Goal: Task Accomplishment & Management: Manage account settings

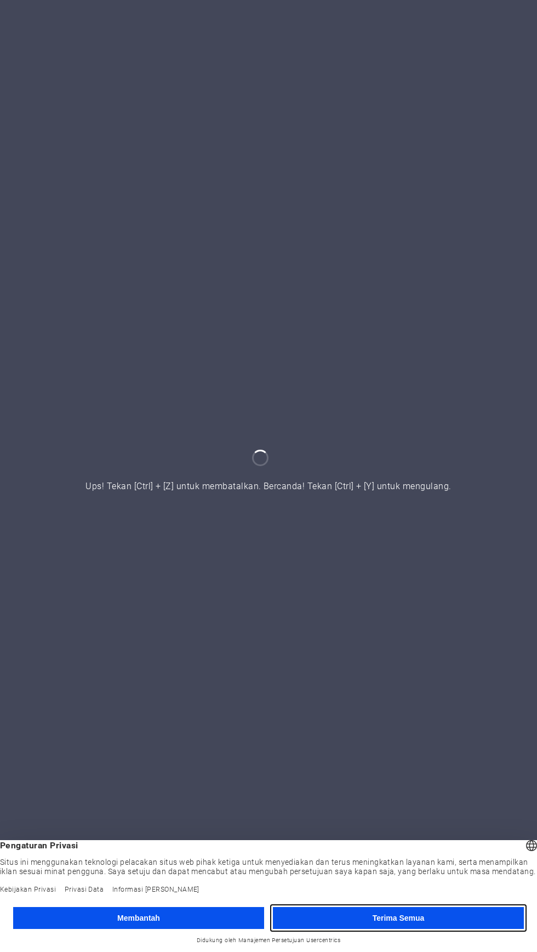
click at [361, 922] on button "Terima Semua" at bounding box center [398, 918] width 251 height 22
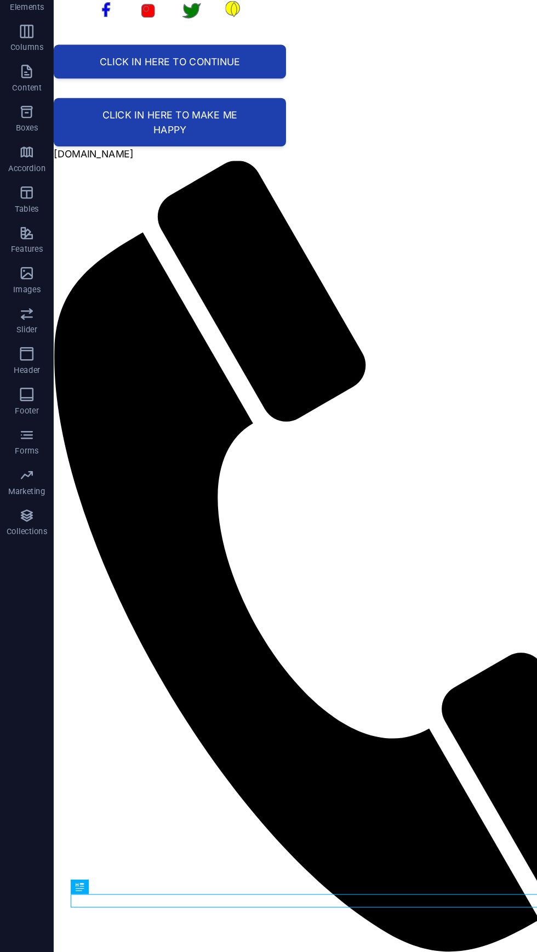
scroll to position [2, 0]
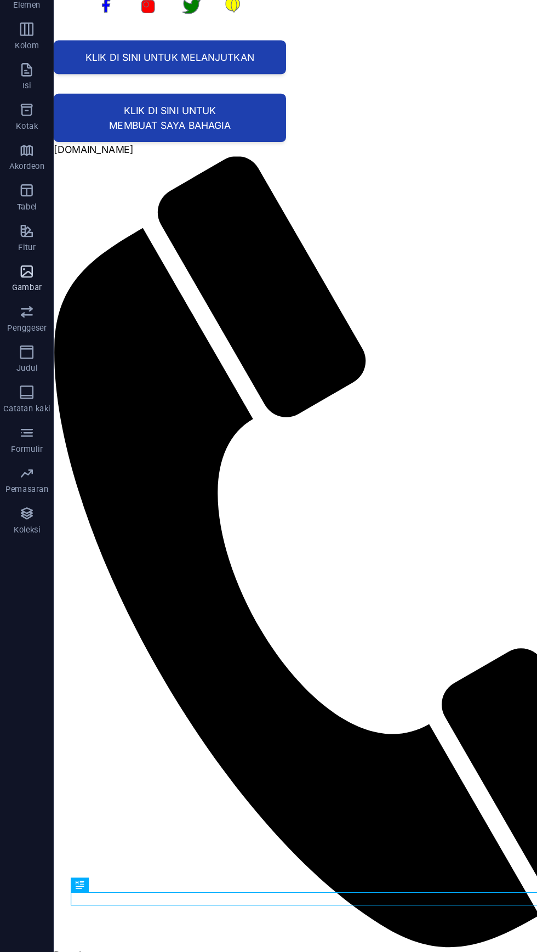
click at [32, 308] on span "Gambar" at bounding box center [22, 308] width 44 height 26
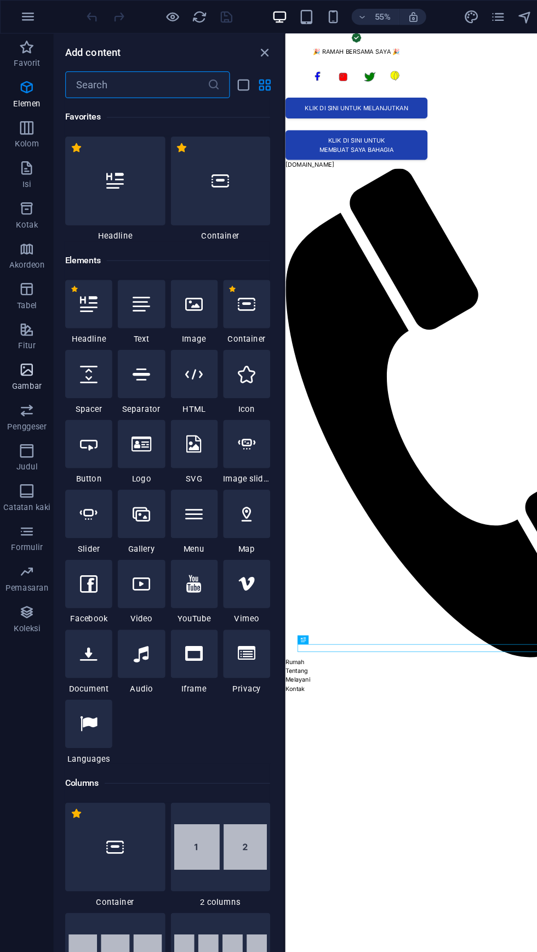
scroll to position [5561, 0]
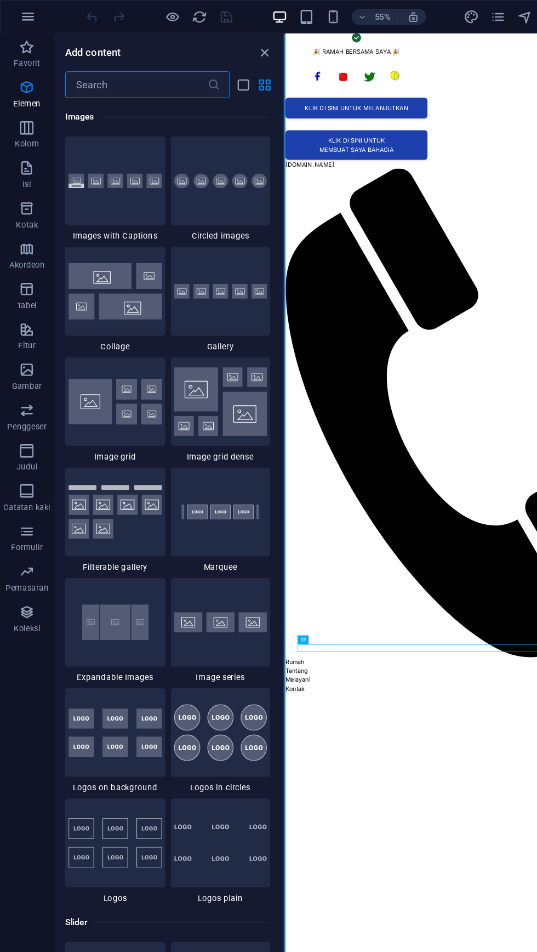
click at [231, 42] on button at bounding box center [231, 480] width 1 height 907
click at [231, 43] on button at bounding box center [231, 480] width 1 height 907
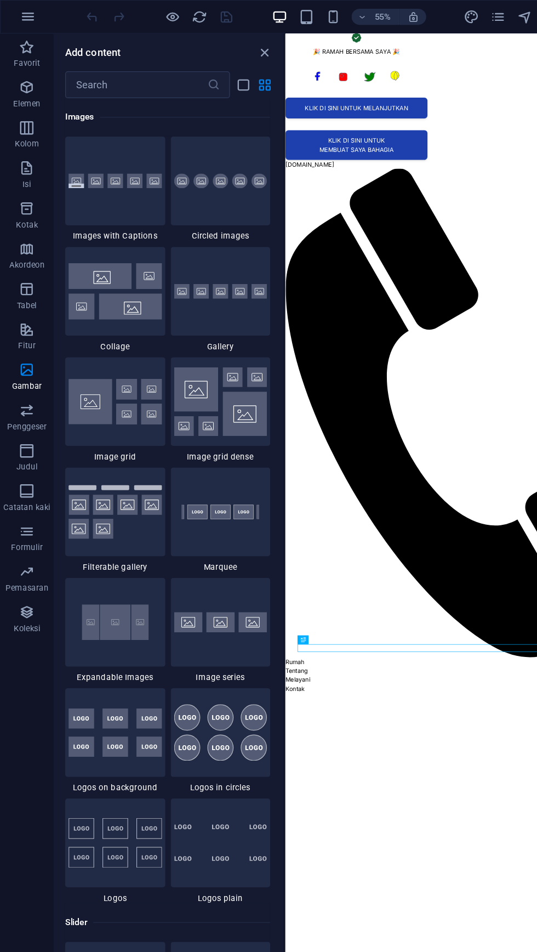
click at [218, 42] on icon "tutup panel" at bounding box center [216, 43] width 13 height 13
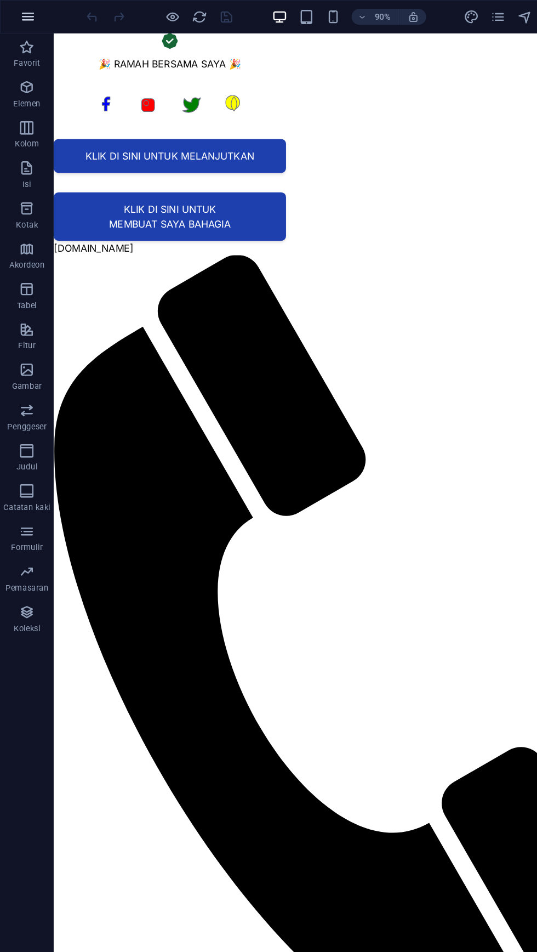
click at [24, 14] on icon "button" at bounding box center [22, 13] width 13 height 13
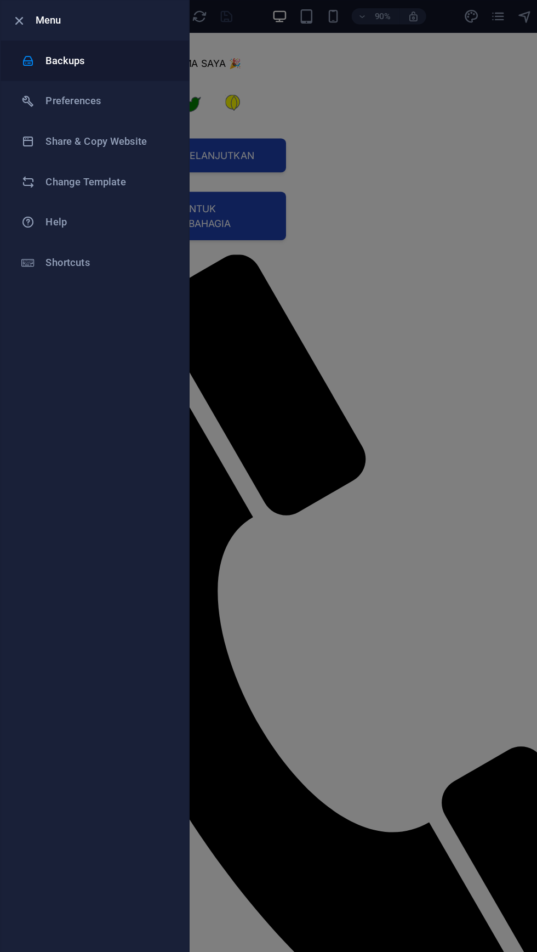
click at [84, 51] on h6 "Backups" at bounding box center [87, 49] width 101 height 13
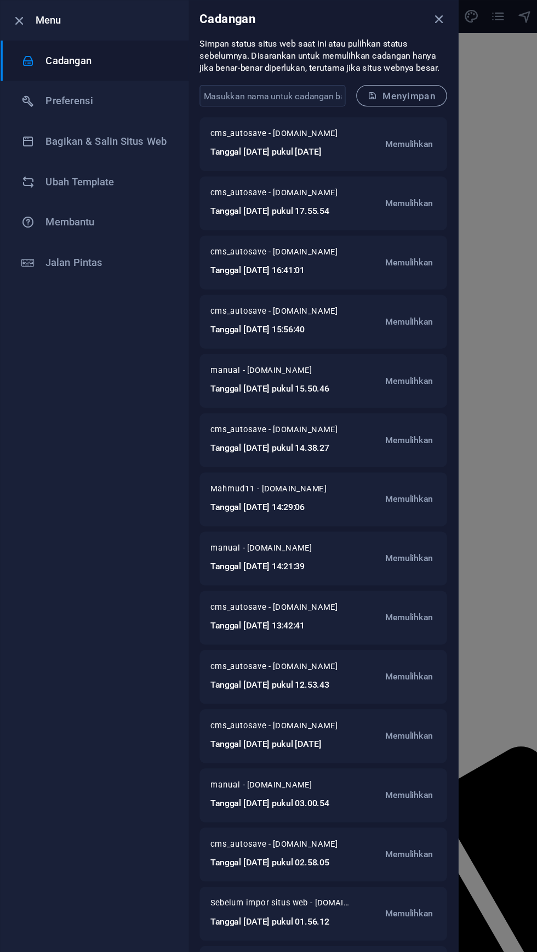
click at [374, 28] on div at bounding box center [268, 476] width 537 height 952
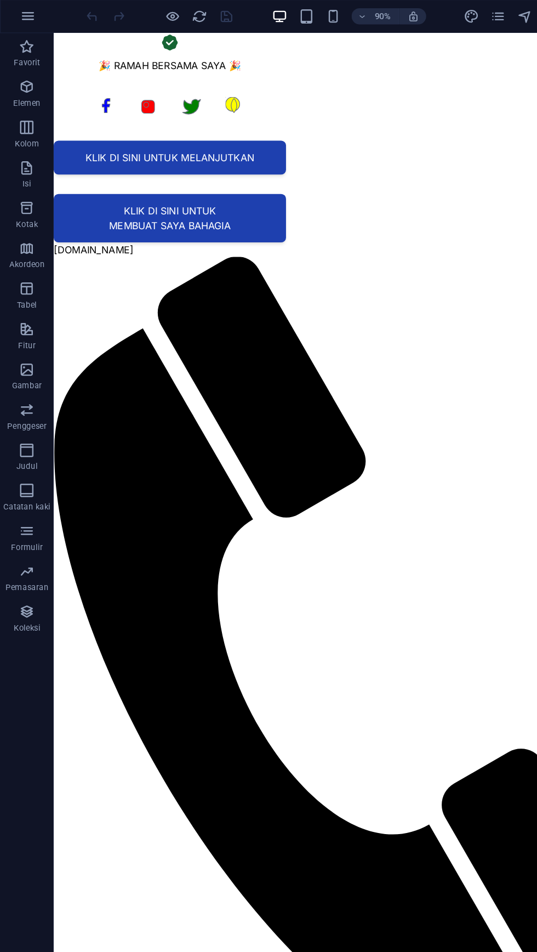
scroll to position [0, 0]
click at [22, 15] on icon "button" at bounding box center [22, 13] width 13 height 13
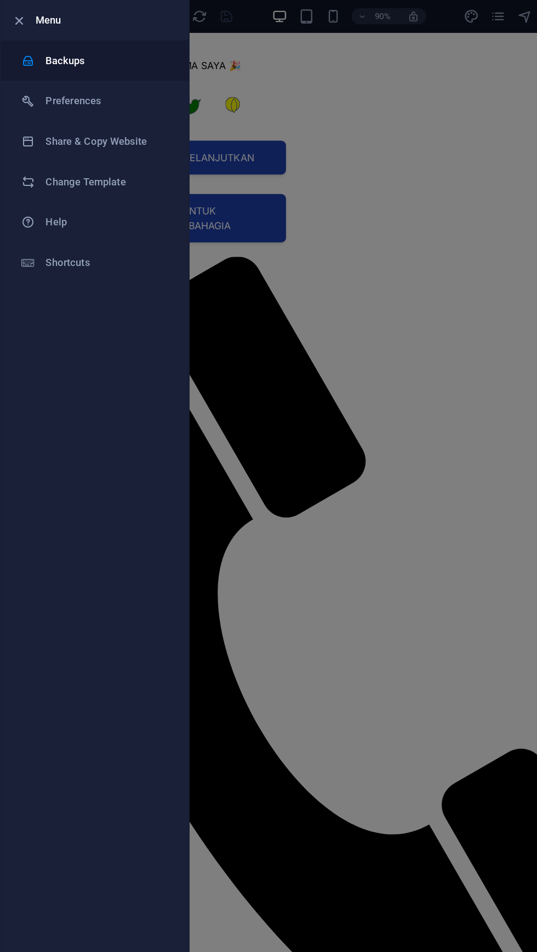
click at [43, 49] on h6 "Backups" at bounding box center [87, 49] width 101 height 13
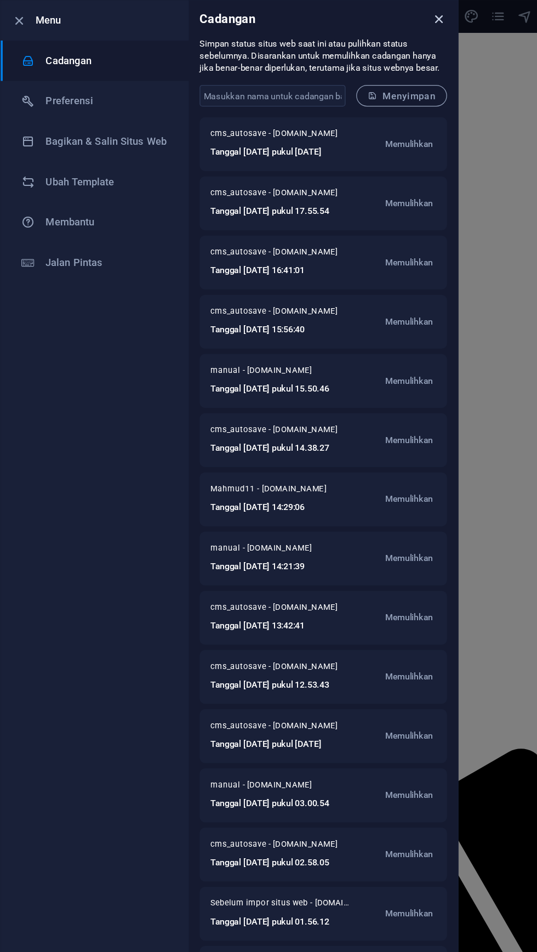
click at [356, 19] on icon "menutup" at bounding box center [358, 16] width 13 height 13
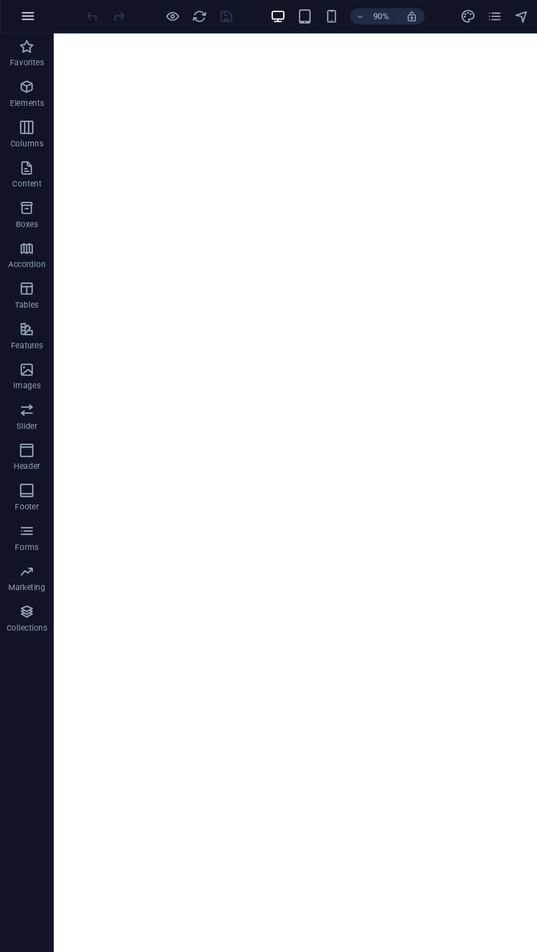
click at [22, 14] on icon "button" at bounding box center [22, 13] width 13 height 13
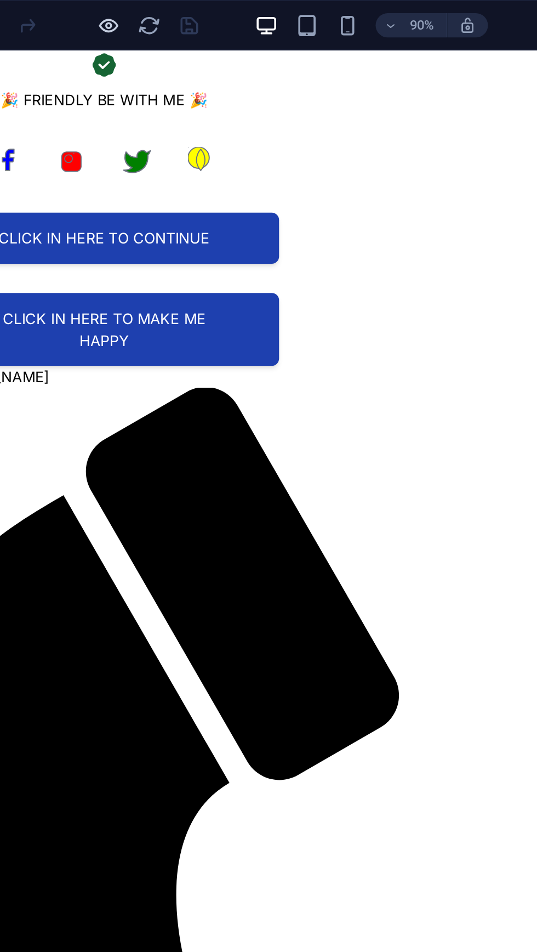
click at [141, 10] on icon "button" at bounding box center [141, 14] width 13 height 13
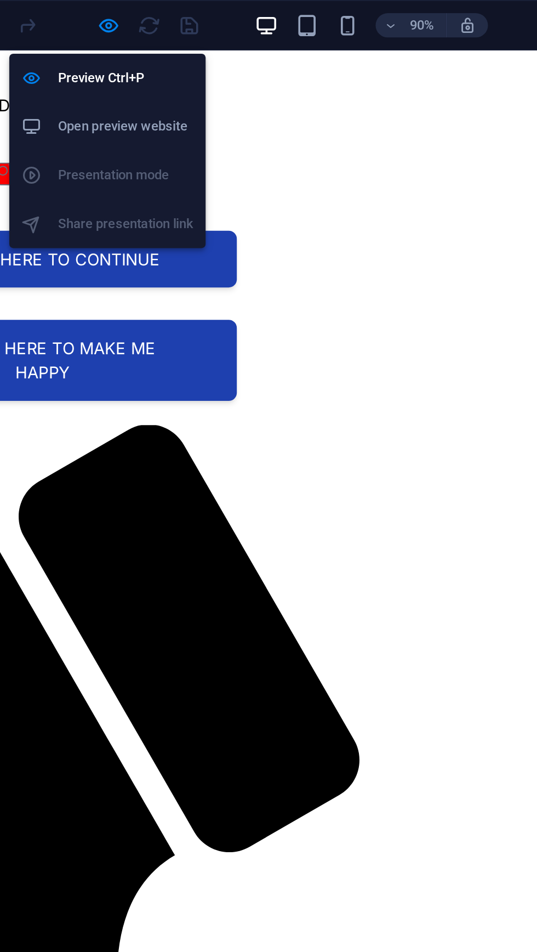
click at [167, 68] on h6 "Open preview website" at bounding box center [150, 68] width 73 height 13
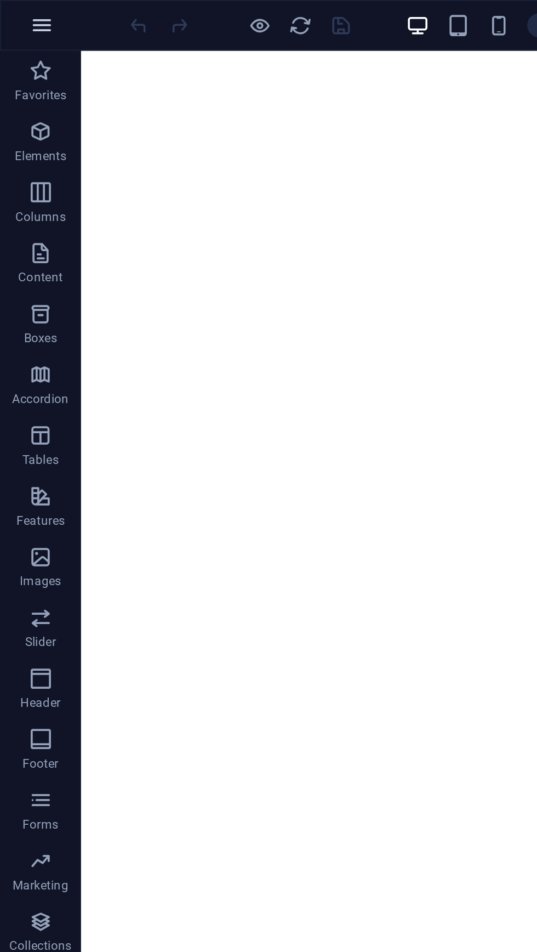
click at [25, 18] on icon "button" at bounding box center [22, 13] width 13 height 13
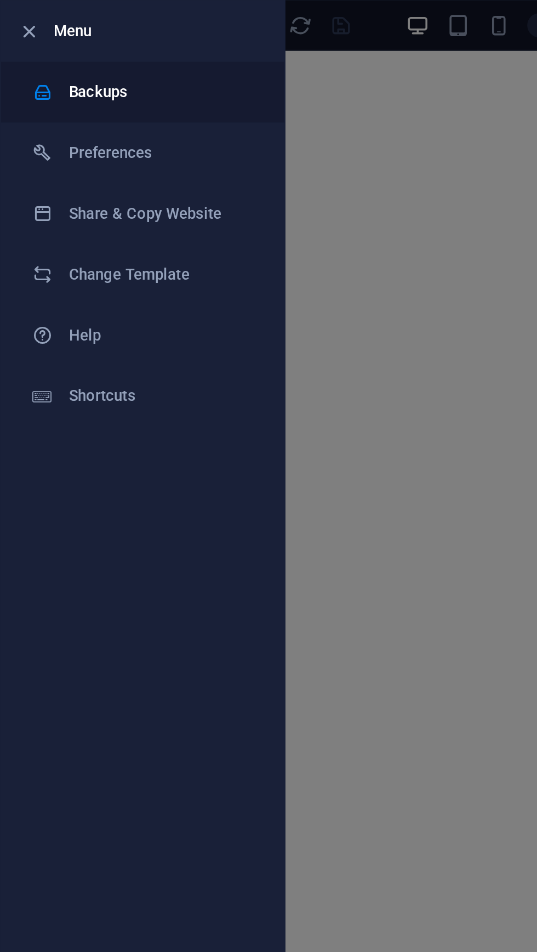
click at [76, 52] on h6 "Backups" at bounding box center [87, 49] width 101 height 13
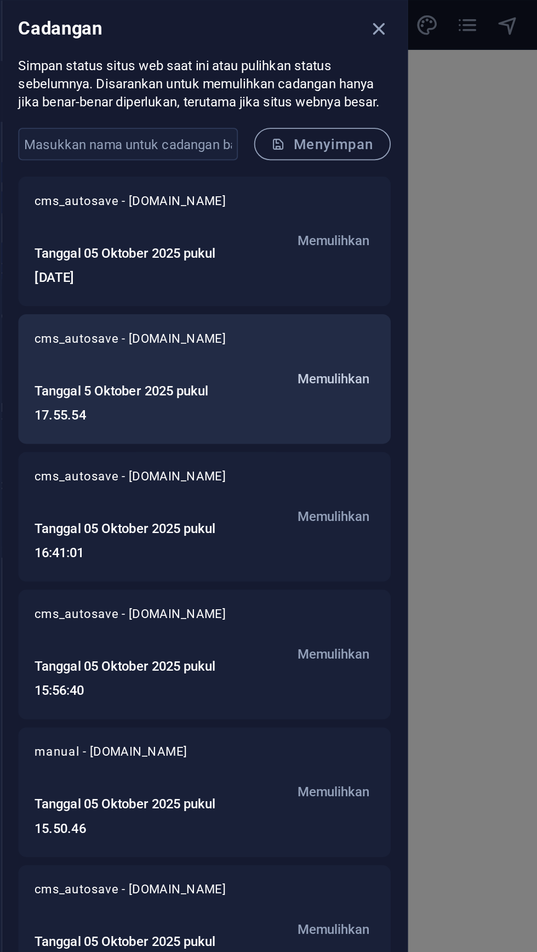
click at [337, 201] on font "Memulihkan" at bounding box center [333, 205] width 39 height 8
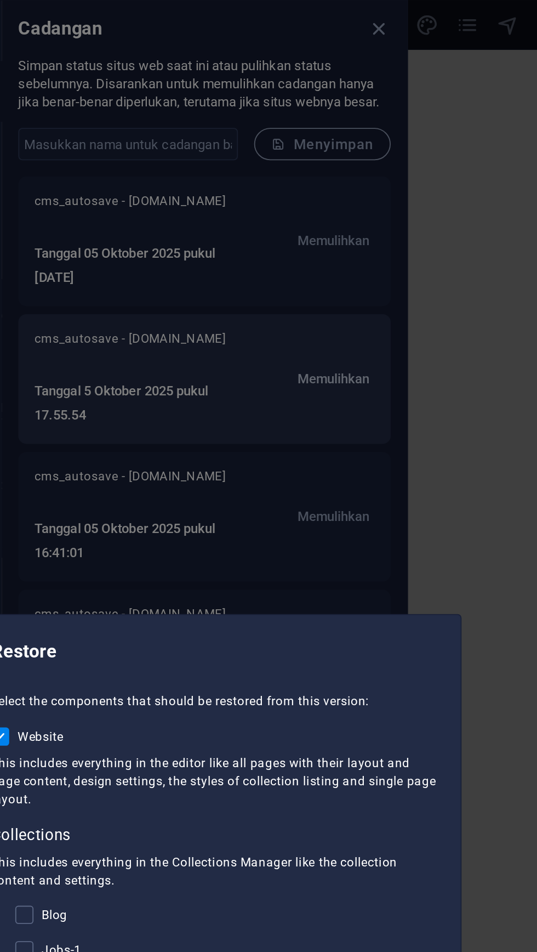
checkbox input "true"
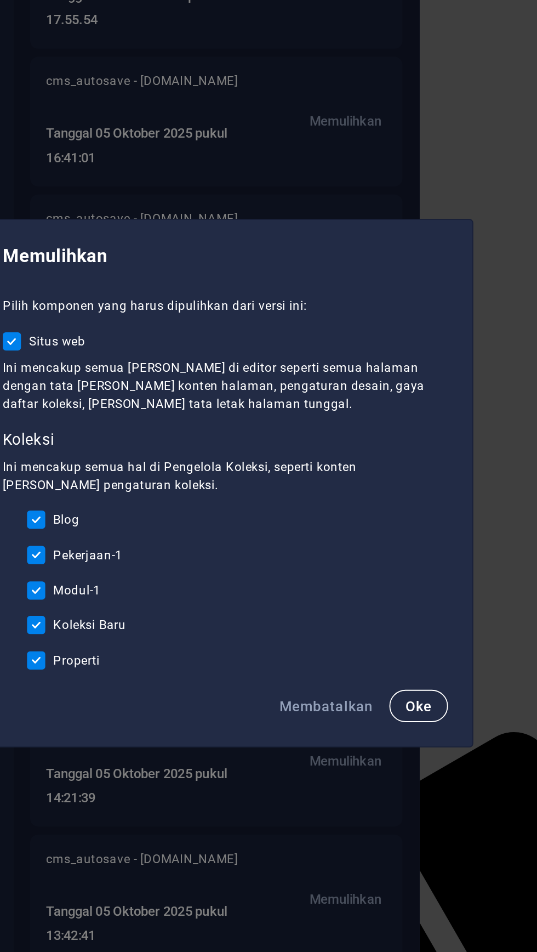
click at [374, 601] on font "Oke" at bounding box center [373, 596] width 14 height 9
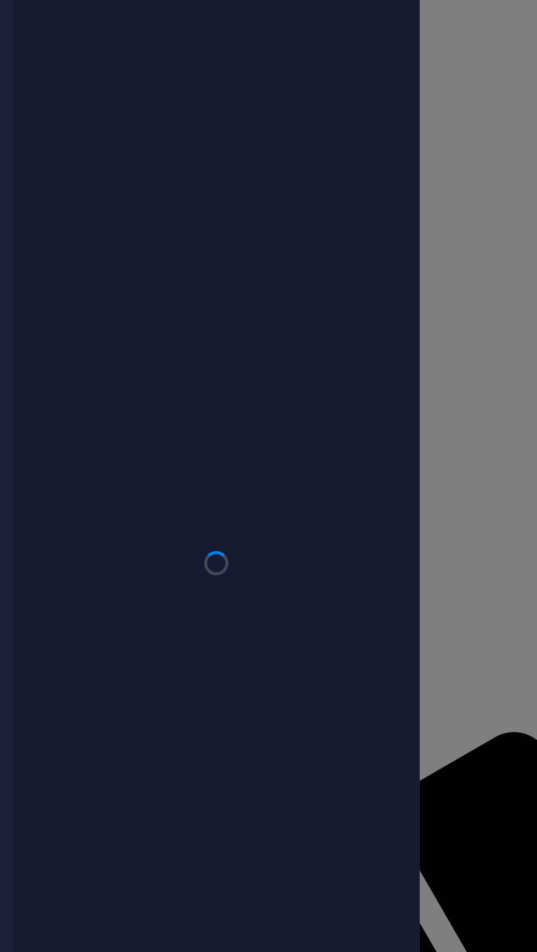
checkbox input "false"
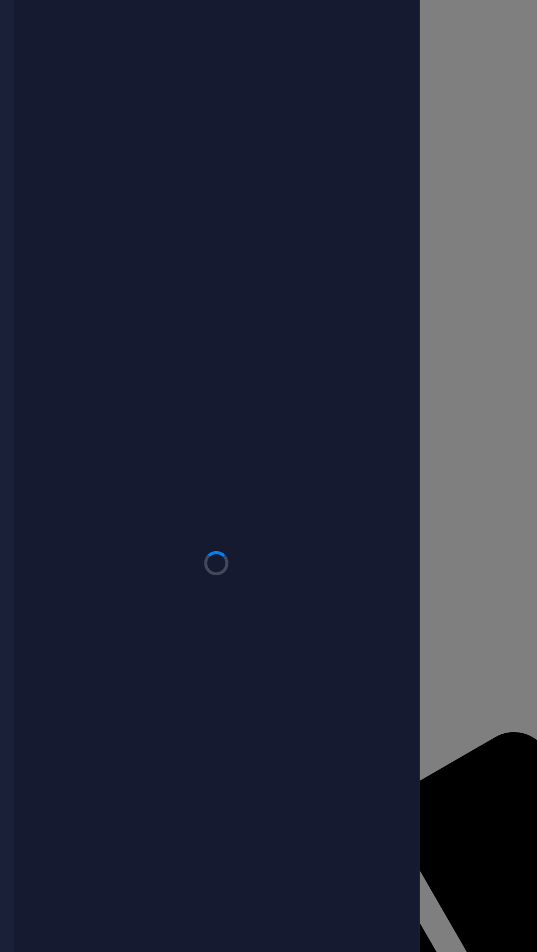
checkbox input "false"
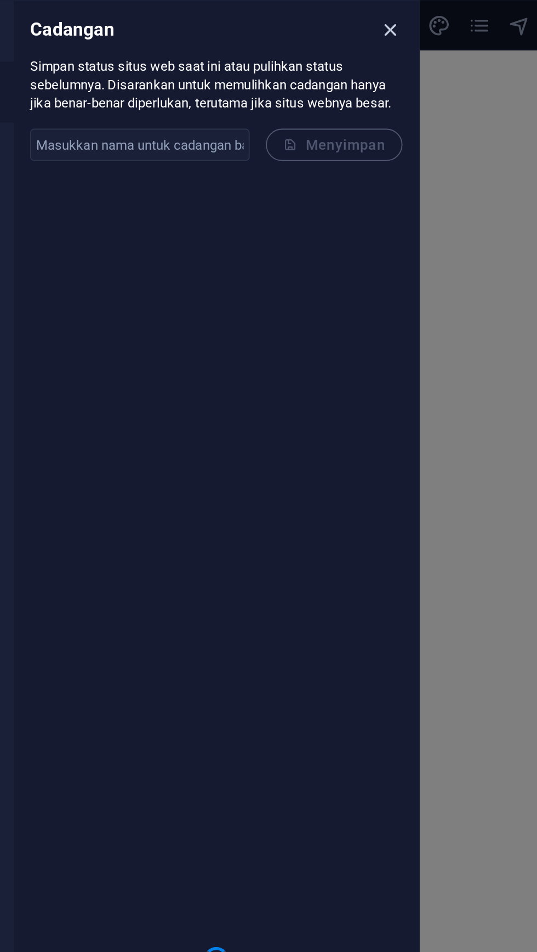
click at [362, 15] on icon "menutup" at bounding box center [358, 16] width 13 height 13
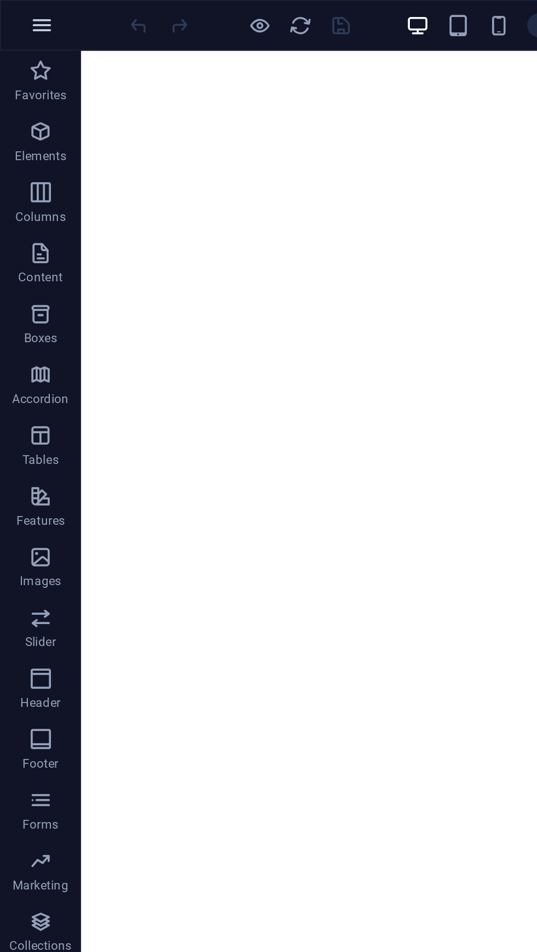
click at [21, 12] on icon "button" at bounding box center [22, 13] width 13 height 13
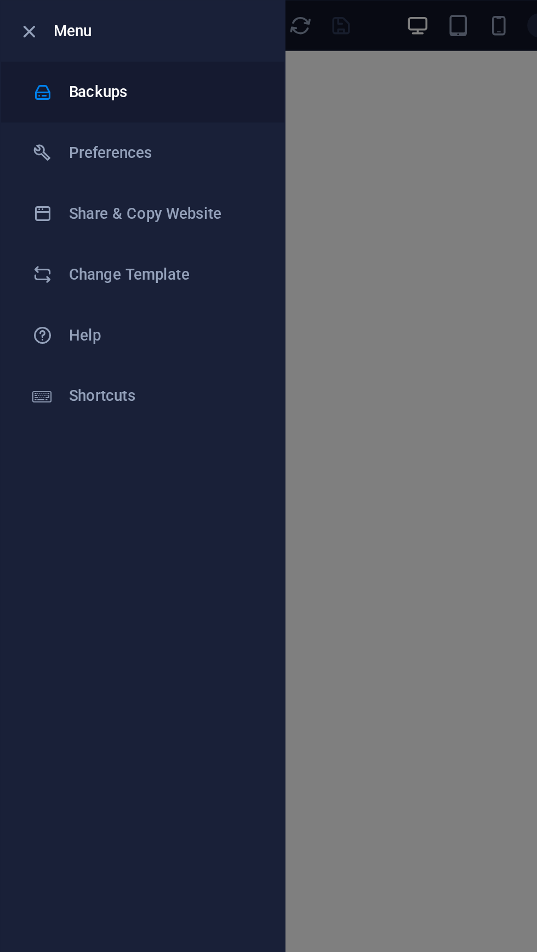
click at [72, 56] on h6 "Backups" at bounding box center [87, 49] width 101 height 13
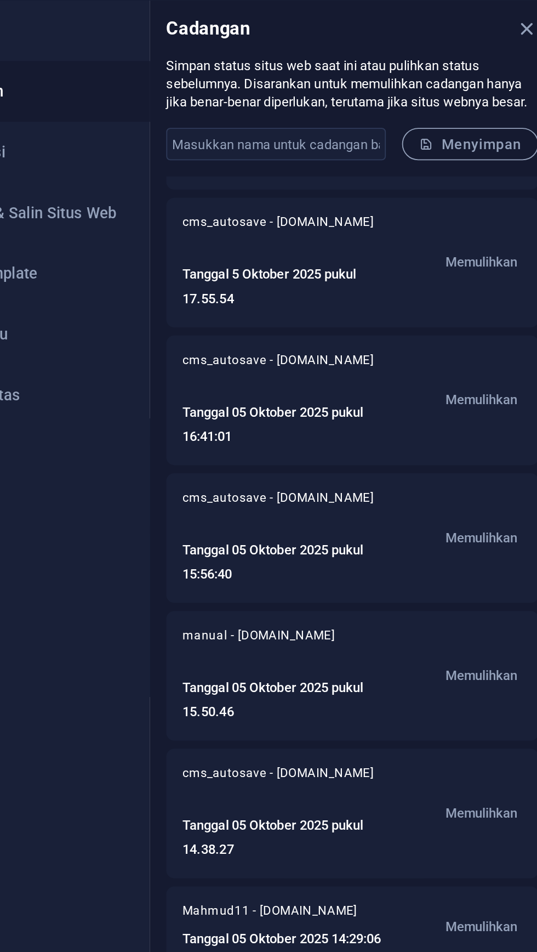
scroll to position [143, 0]
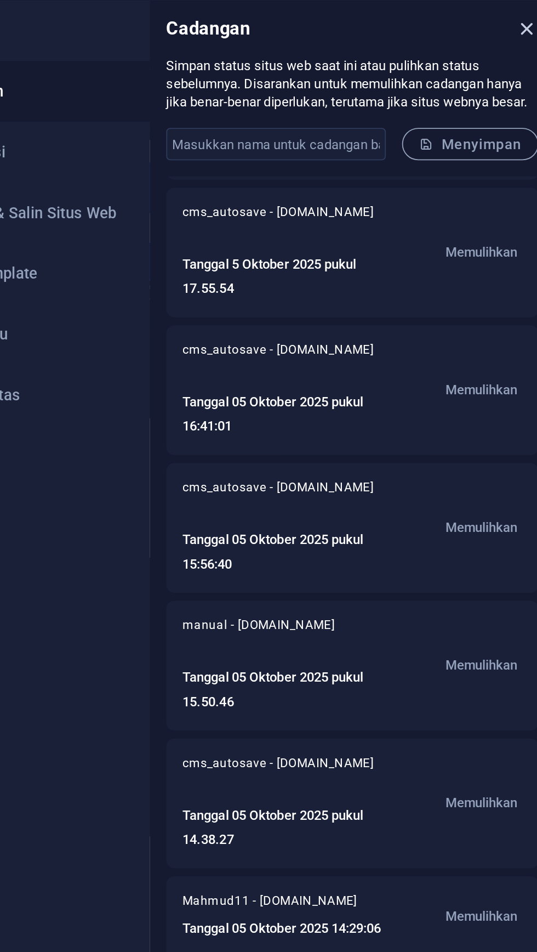
click at [358, 19] on icon "menutup" at bounding box center [358, 16] width 13 height 13
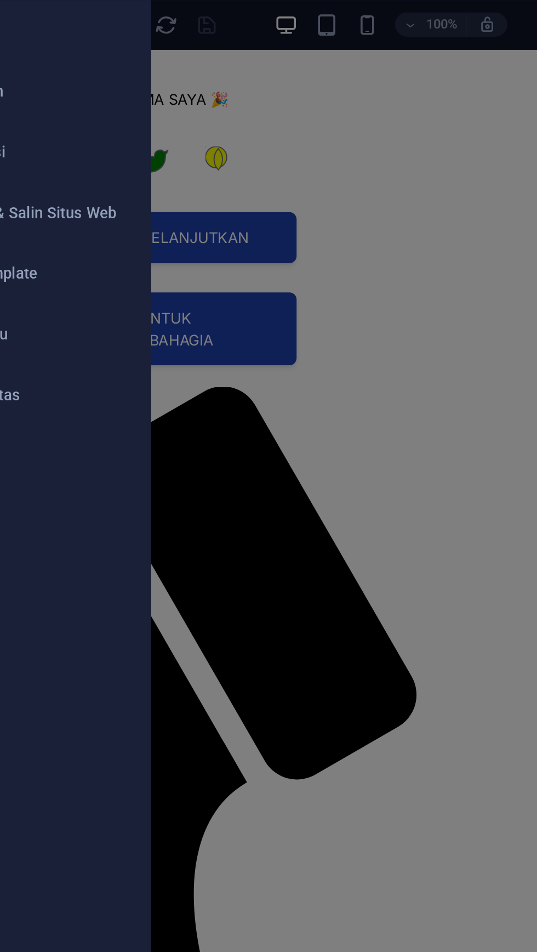
click at [331, 104] on div at bounding box center [268, 476] width 537 height 952
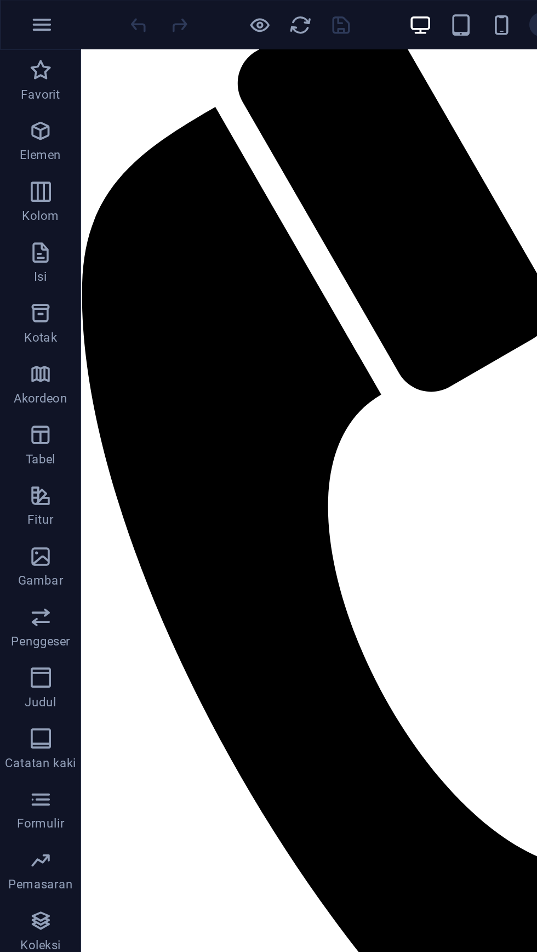
scroll to position [0, 0]
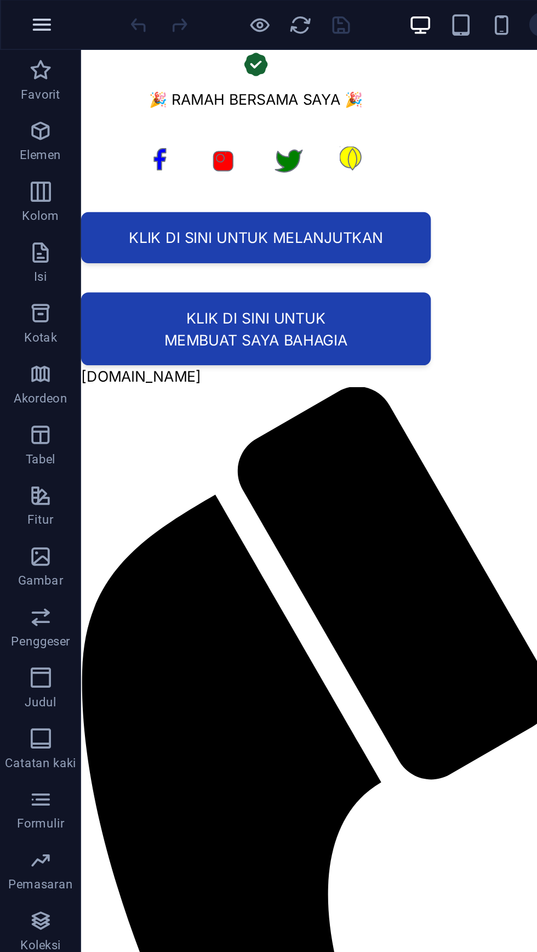
click at [24, 10] on icon "button" at bounding box center [22, 13] width 13 height 13
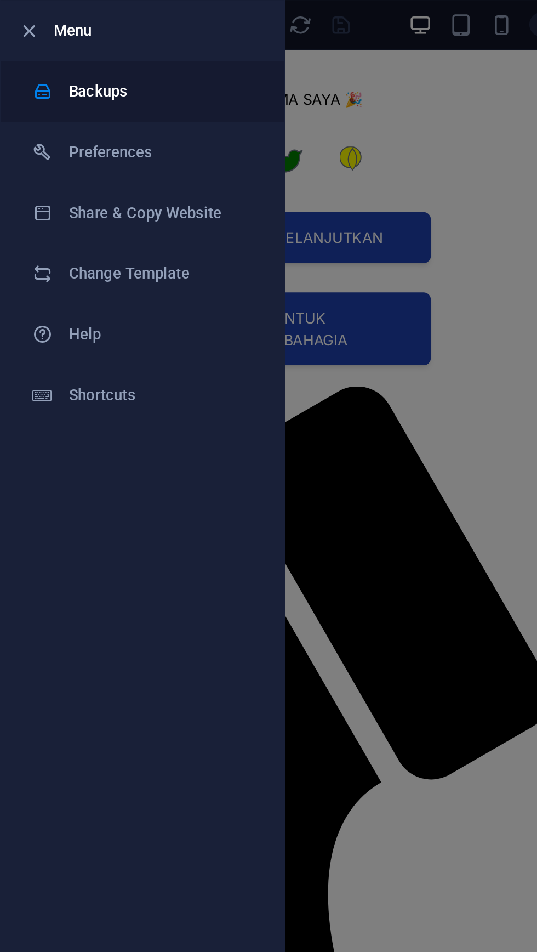
click at [73, 51] on h6 "Backups" at bounding box center [87, 49] width 101 height 13
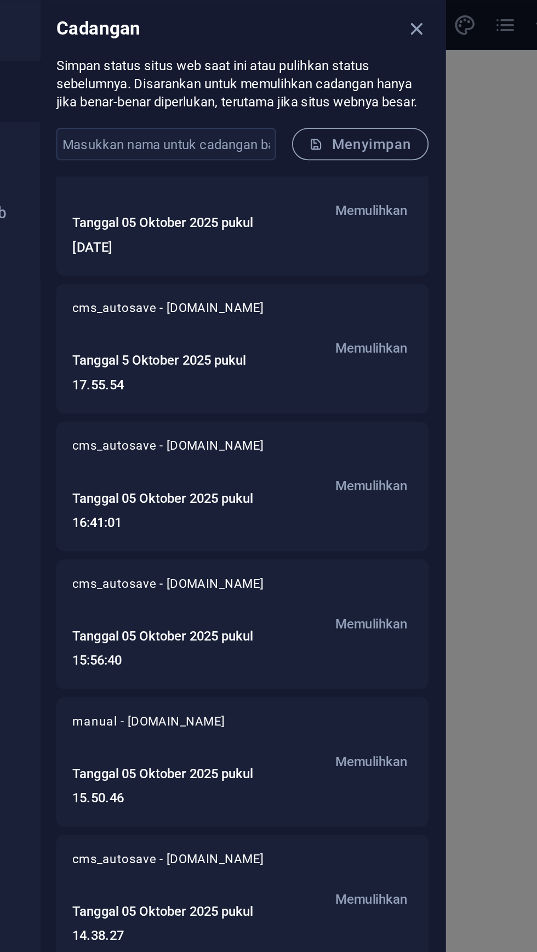
scroll to position [99, 0]
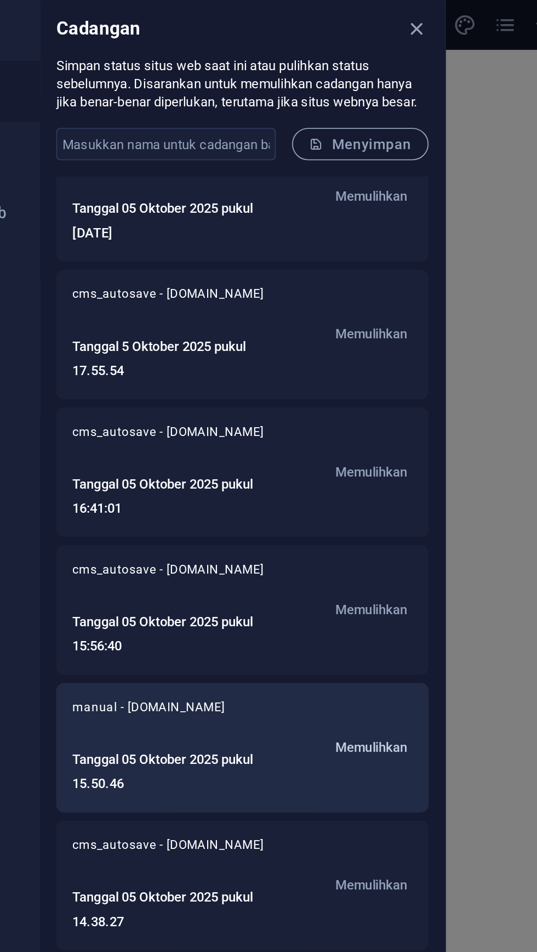
click at [340, 405] on font "Memulihkan" at bounding box center [333, 405] width 39 height 8
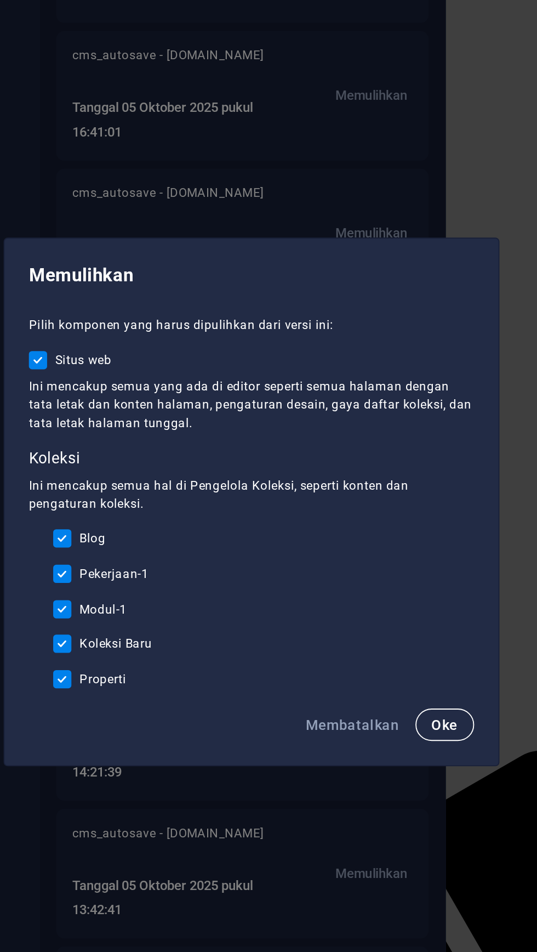
click at [372, 601] on font "Oke" at bounding box center [373, 596] width 14 height 9
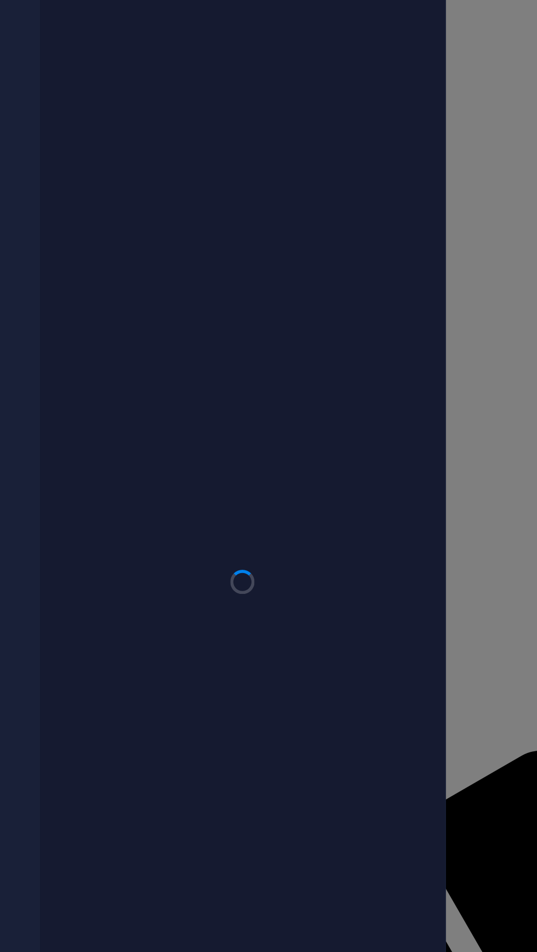
checkbox input "false"
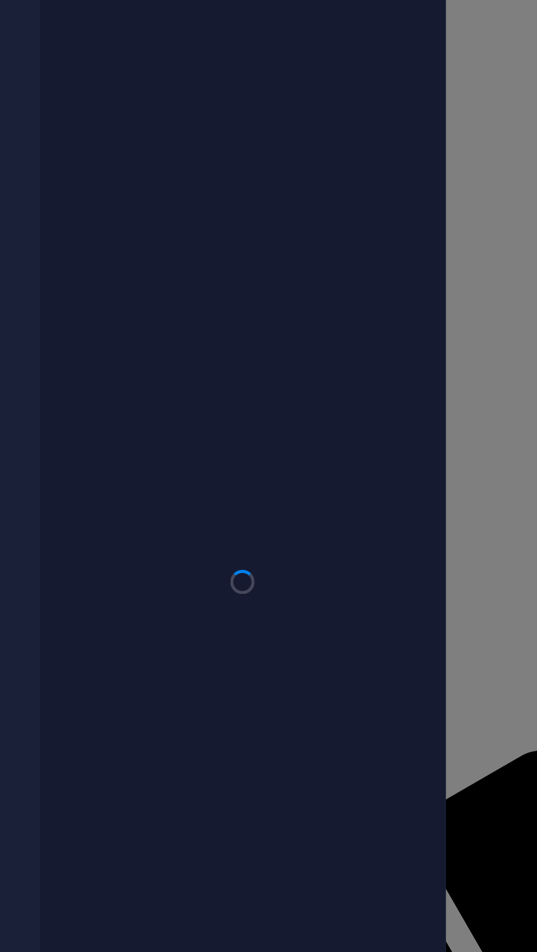
checkbox input "false"
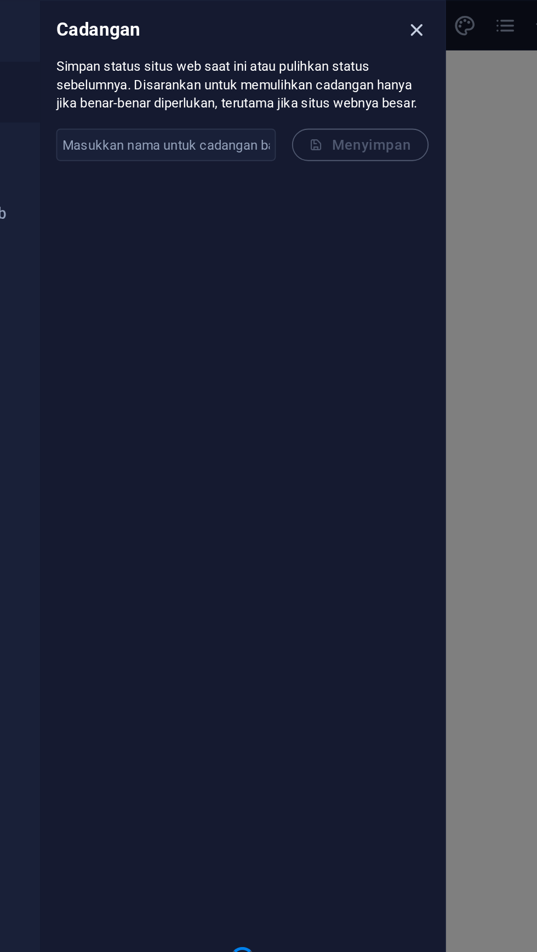
click at [360, 16] on icon "menutup" at bounding box center [358, 16] width 13 height 13
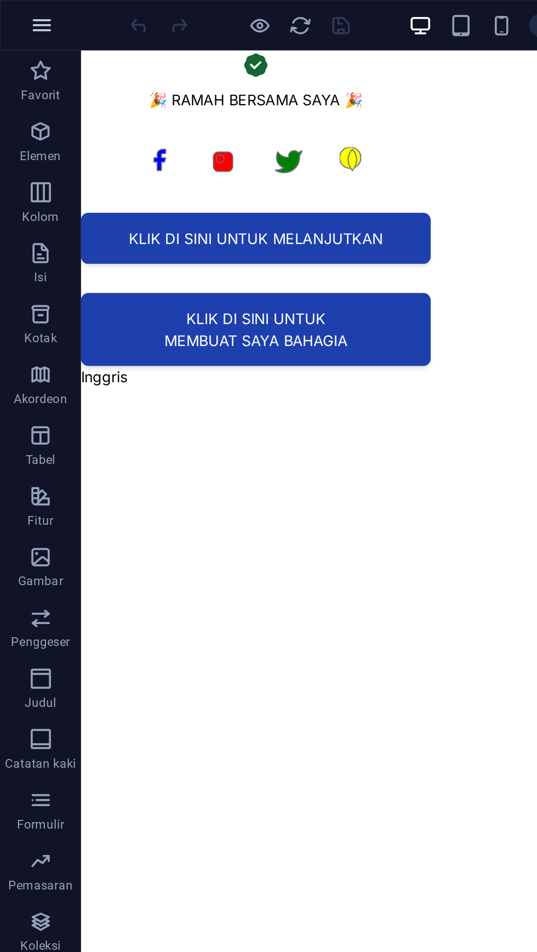
click at [31, 14] on button "button" at bounding box center [22, 14] width 26 height 26
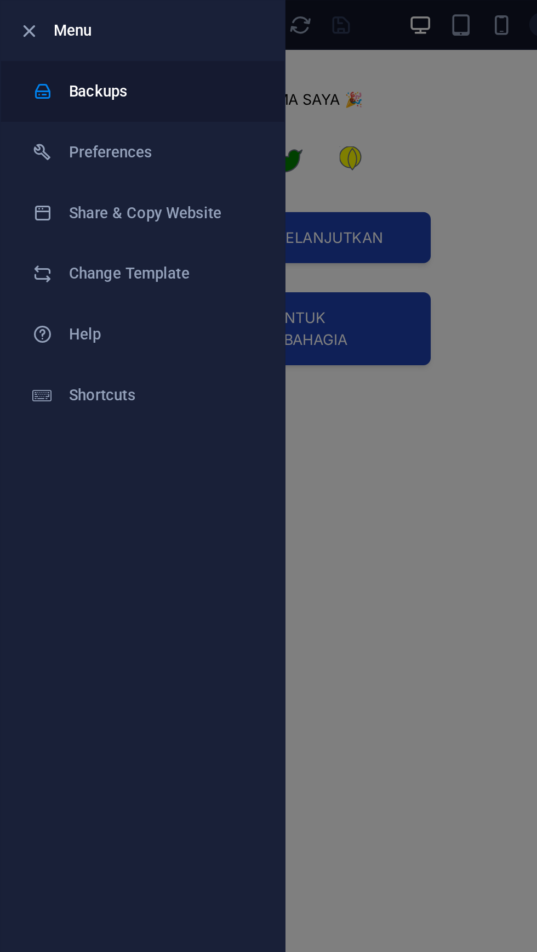
click at [105, 47] on h6 "Backups" at bounding box center [87, 49] width 101 height 13
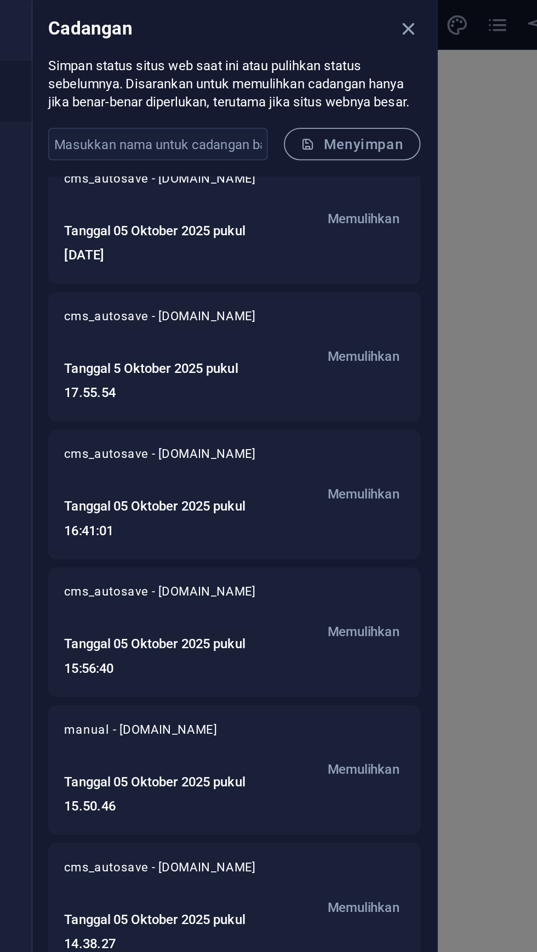
scroll to position [99, 0]
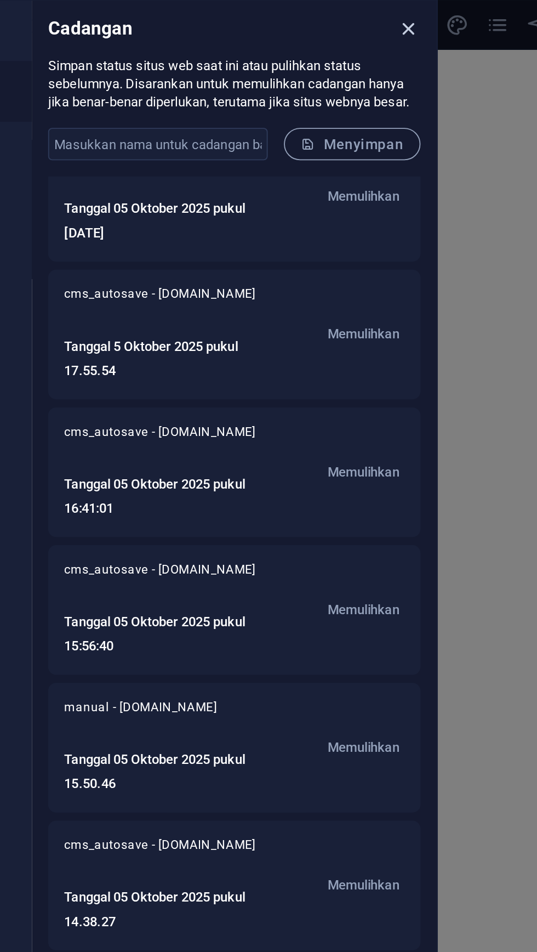
click at [361, 20] on icon "menutup" at bounding box center [358, 16] width 13 height 13
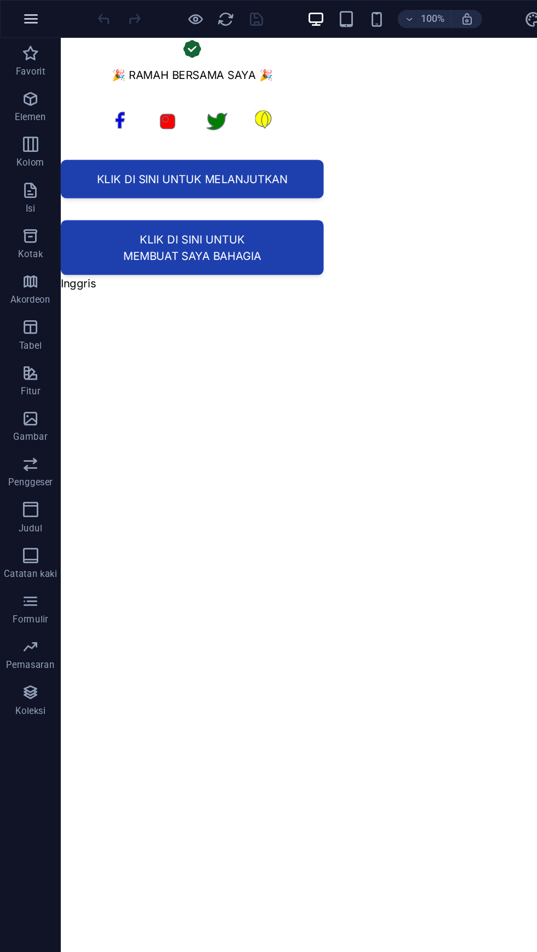
click at [19, 8] on icon "button" at bounding box center [22, 13] width 13 height 13
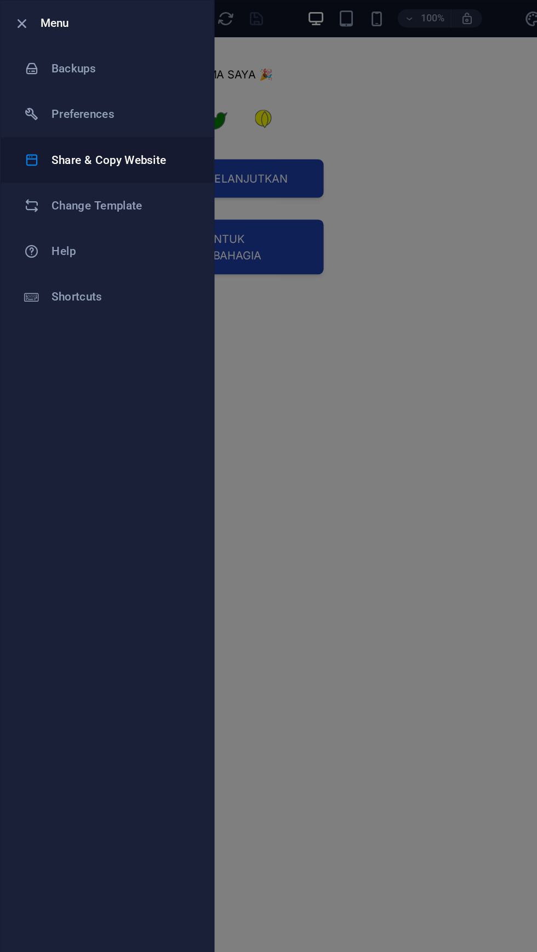
click at [112, 110] on h6 "Share & Copy Website" at bounding box center [87, 115] width 101 height 13
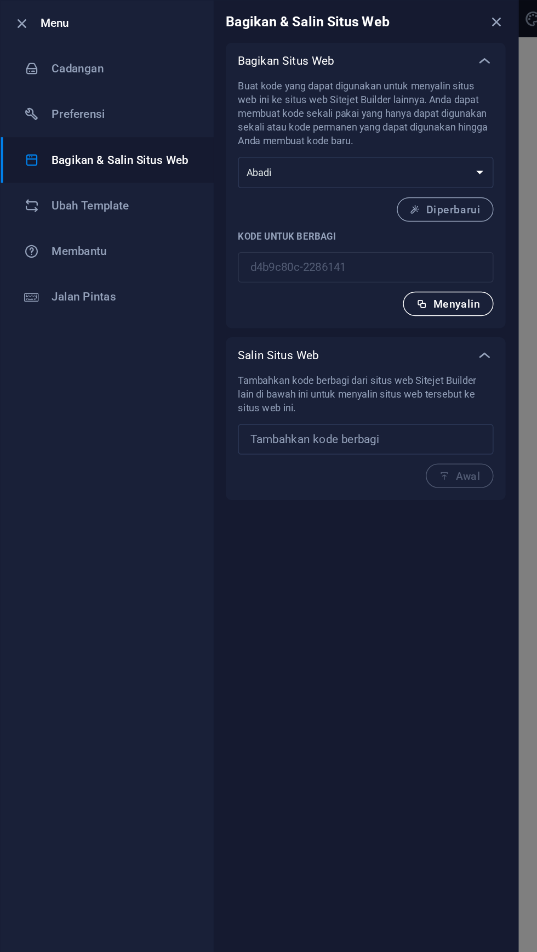
click at [340, 220] on font "Menyalin" at bounding box center [330, 219] width 34 height 9
click at [285, 312] on input "text" at bounding box center [264, 317] width 184 height 22
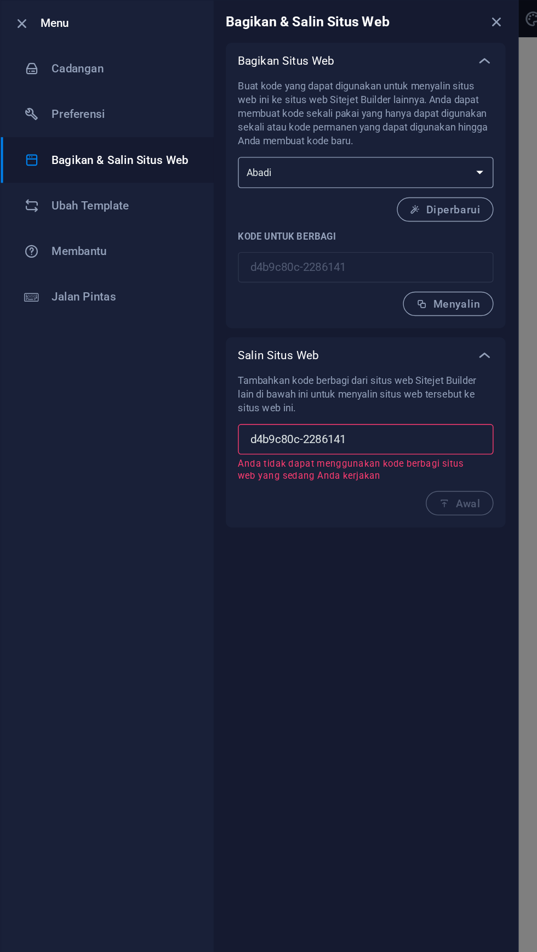
type input "d4b9c80c-2286141"
click at [351, 121] on select "Satu kali Abadi" at bounding box center [264, 125] width 184 height 22
select select "onetime"
click at [172, 114] on select "Satu kali Abadi" at bounding box center [264, 125] width 184 height 22
click at [298, 315] on input "d4b9c80c-2286141" at bounding box center [264, 317] width 184 height 22
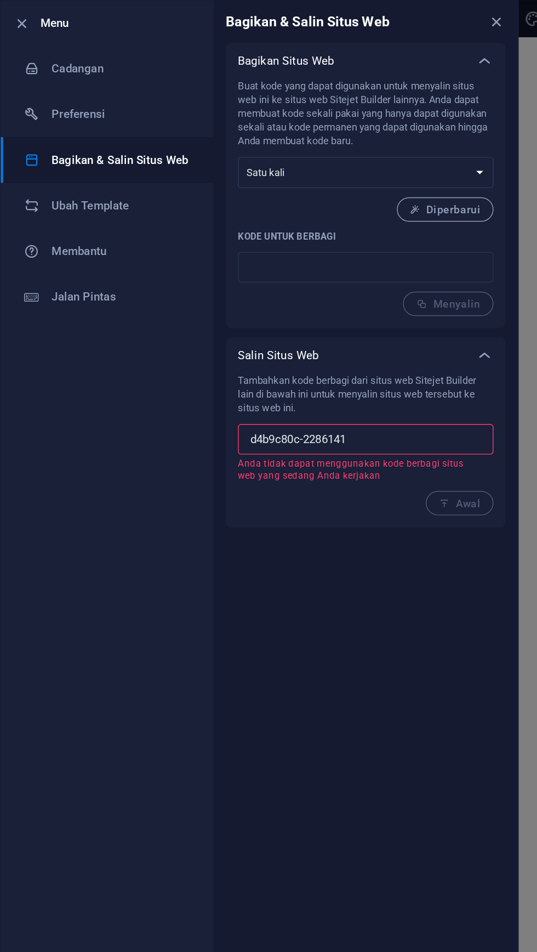
click at [348, 362] on div "Tambahkan kode berbagi dari situs web Sitejet Builder lain di bawah ini untuk m…" at bounding box center [264, 321] width 184 height 102
click at [335, 372] on div "Tambahkan kode berbagi dari situs web Sitejet Builder lain di bawah ini untuk m…" at bounding box center [264, 325] width 202 height 111
click at [328, 356] on div "Tambahkan kode berbagi dari situs web Sitejet Builder lain di bawah ini untuk m…" at bounding box center [264, 321] width 184 height 102
click at [310, 319] on input "d4b9c80c-2286141" at bounding box center [264, 317] width 184 height 22
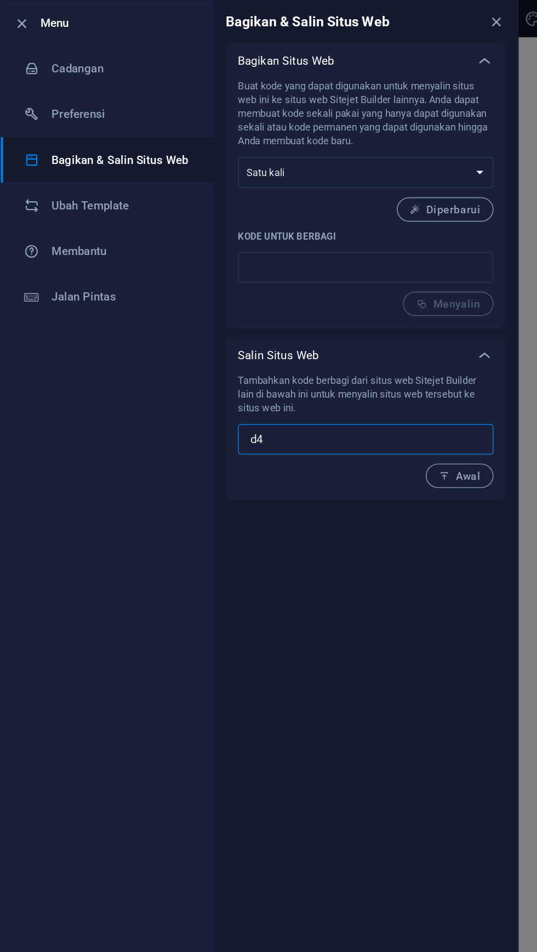
type input "d"
paste input "d4b9c80c-2286141"
type input "d4b9c80c-2286141"
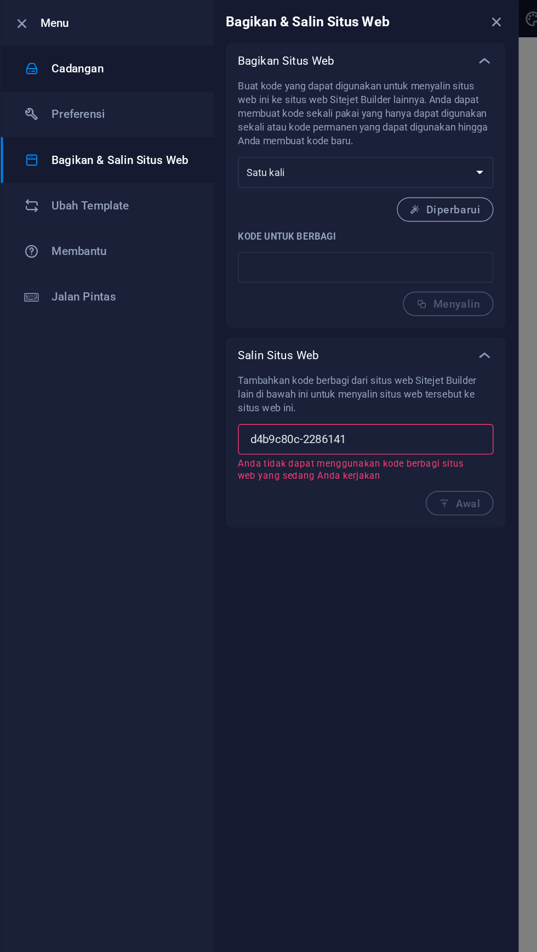
click at [88, 41] on li "Cadangan" at bounding box center [78, 49] width 154 height 33
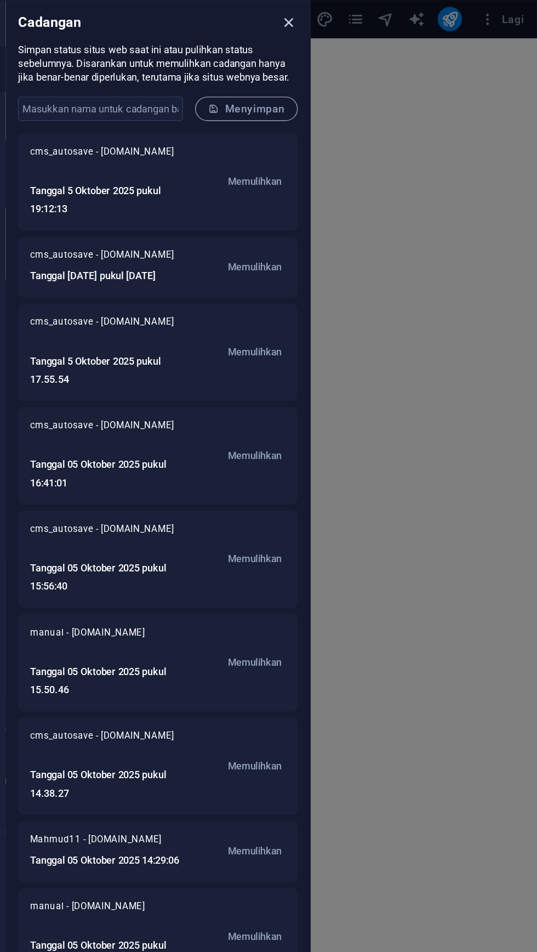
click at [362, 12] on icon "menutup" at bounding box center [358, 16] width 13 height 13
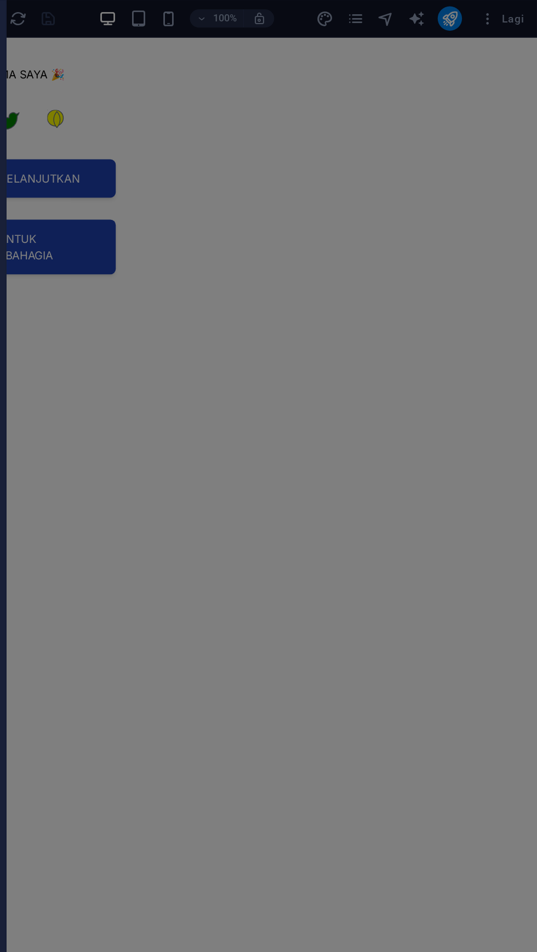
click at [308, 484] on div at bounding box center [268, 476] width 537 height 952
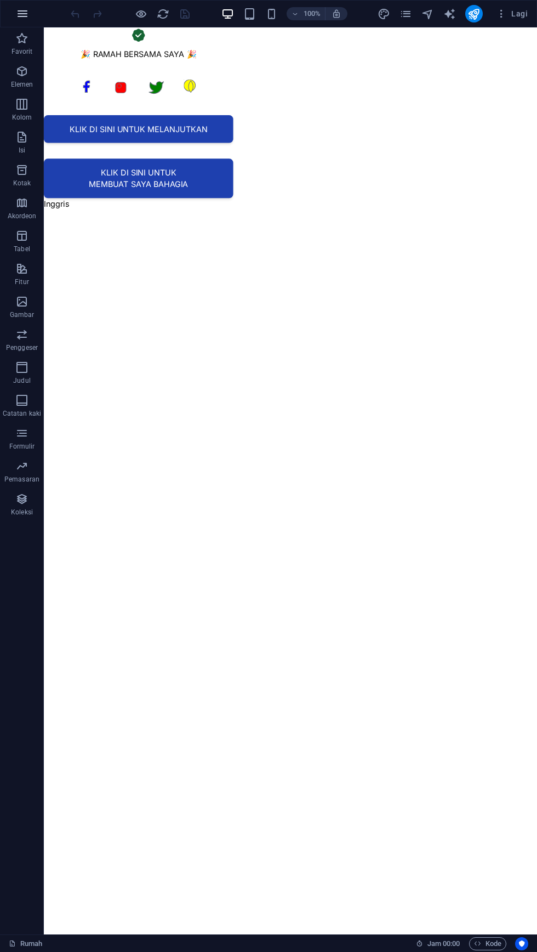
click at [24, 13] on icon "button" at bounding box center [22, 13] width 13 height 13
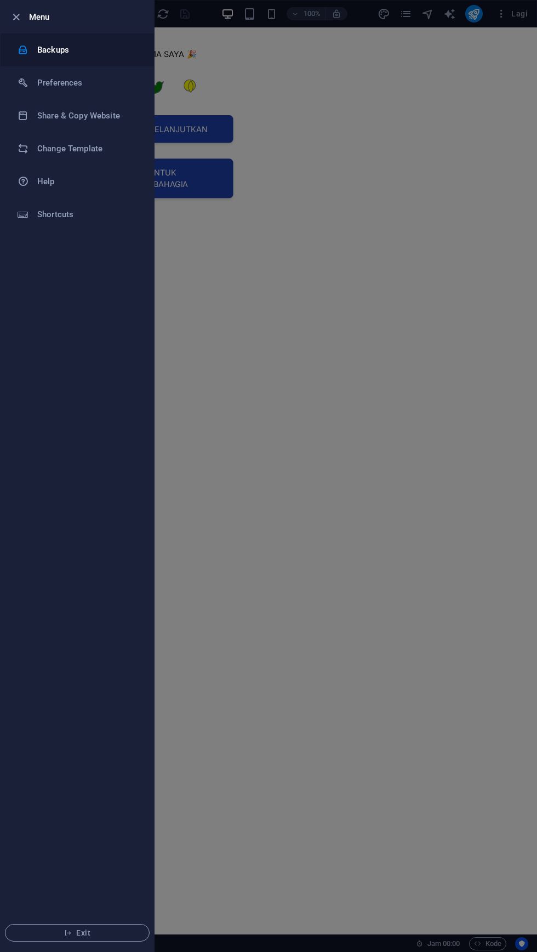
click at [90, 55] on h6 "Backups" at bounding box center [87, 49] width 101 height 13
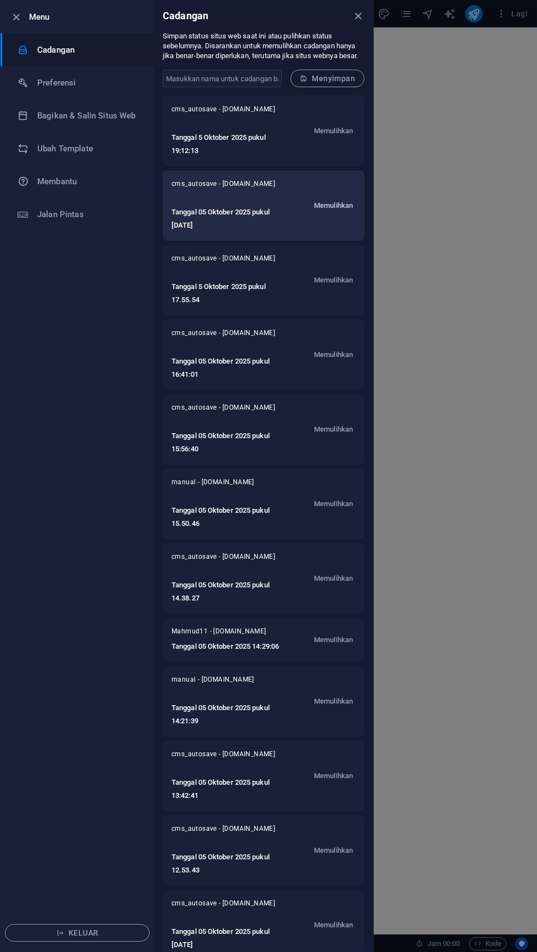
click at [344, 194] on button "Memulihkan" at bounding box center [333, 205] width 44 height 53
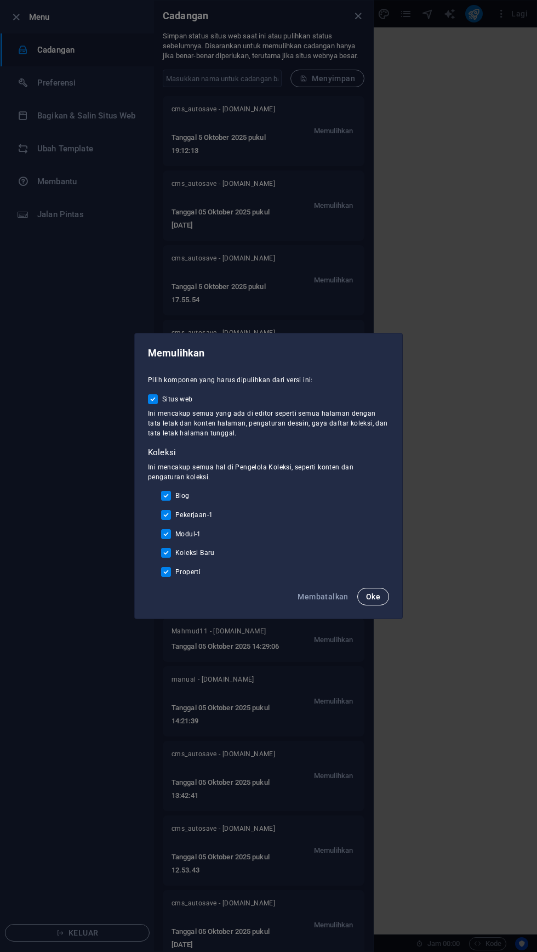
click at [387, 597] on button "Oke" at bounding box center [374, 597] width 32 height 18
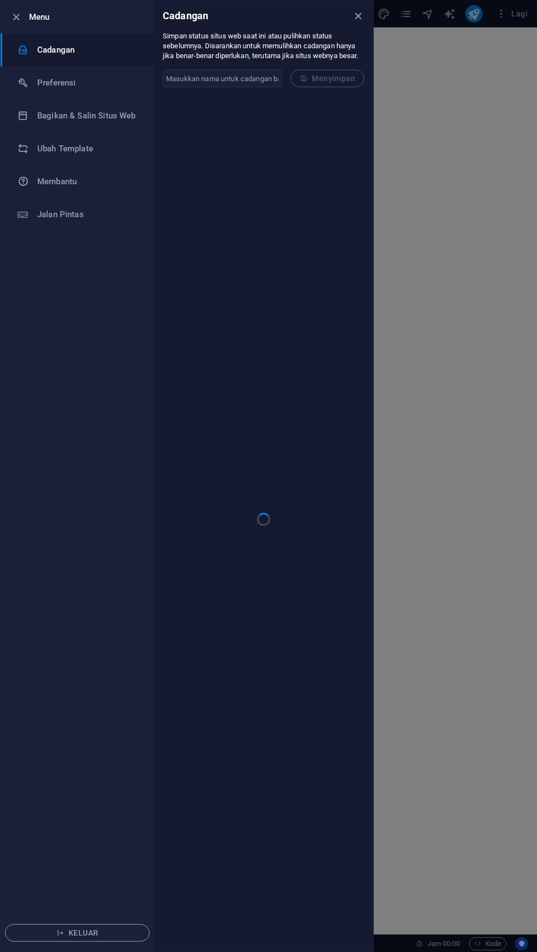
click at [22, 12] on div at bounding box center [19, 16] width 20 height 13
click at [370, 26] on div "Cadangan" at bounding box center [263, 16] width 219 height 31
click at [488, 240] on div at bounding box center [268, 476] width 537 height 952
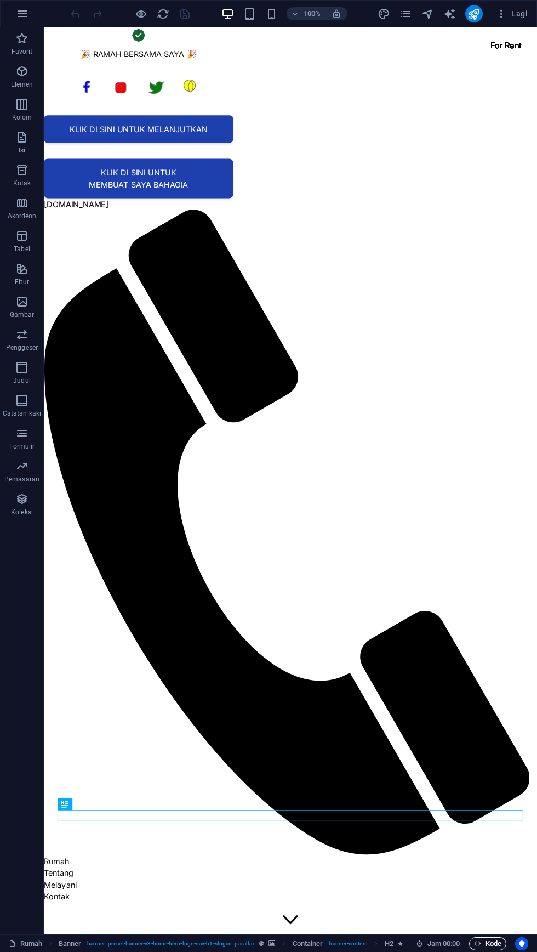
click at [488, 940] on font "Kode" at bounding box center [494, 943] width 16 height 8
click at [488, 944] on font "Kode" at bounding box center [494, 943] width 16 height 8
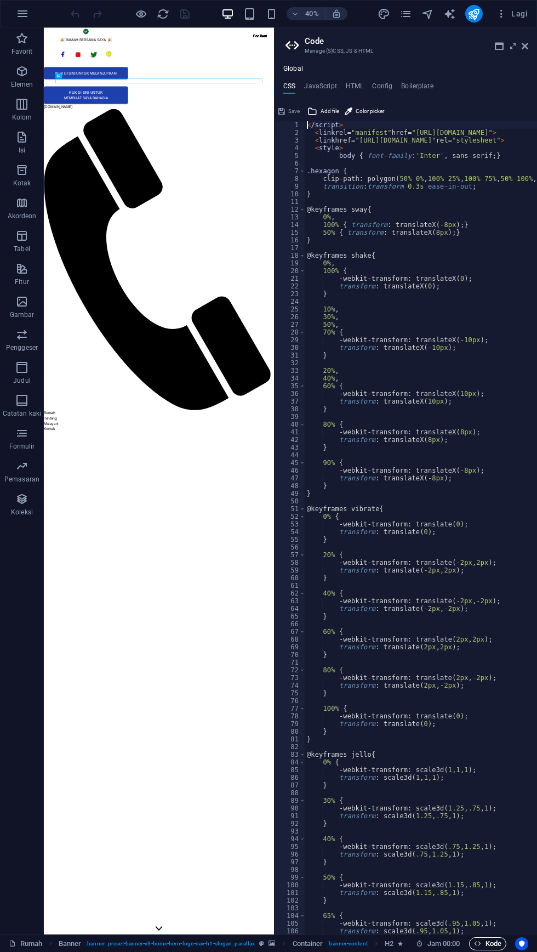
scroll to position [926, 0]
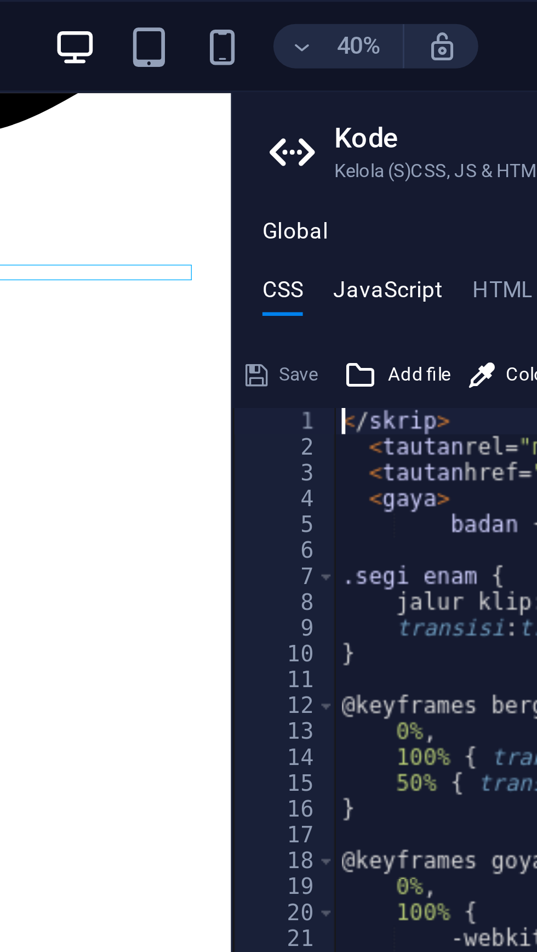
click at [325, 85] on font "JavaScript" at bounding box center [320, 86] width 32 height 8
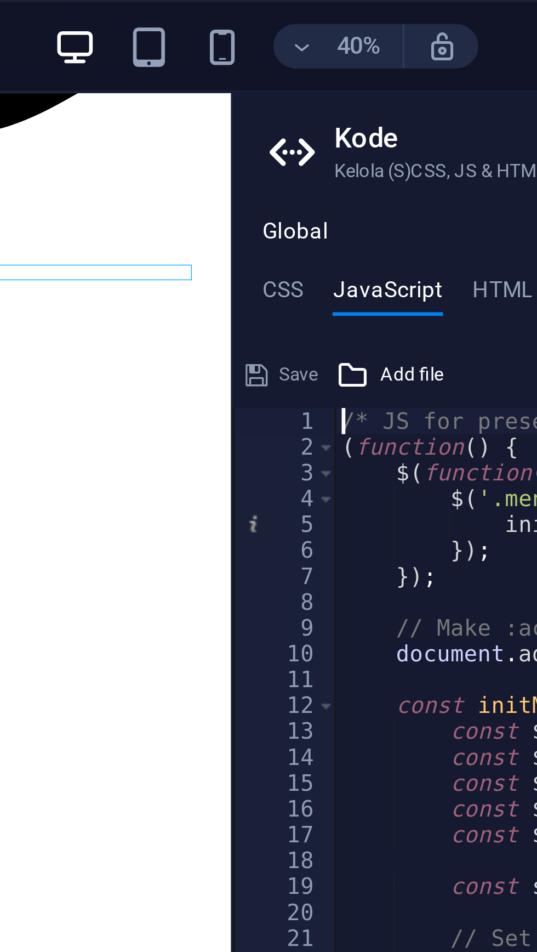
type textarea "/* JS for preset "Menu V2" */"
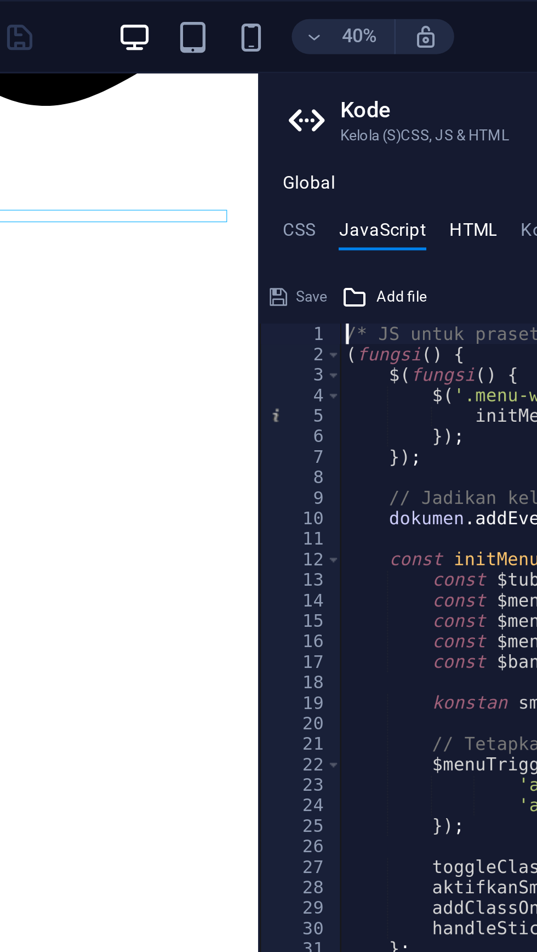
click at [357, 87] on font "HTML" at bounding box center [355, 86] width 18 height 8
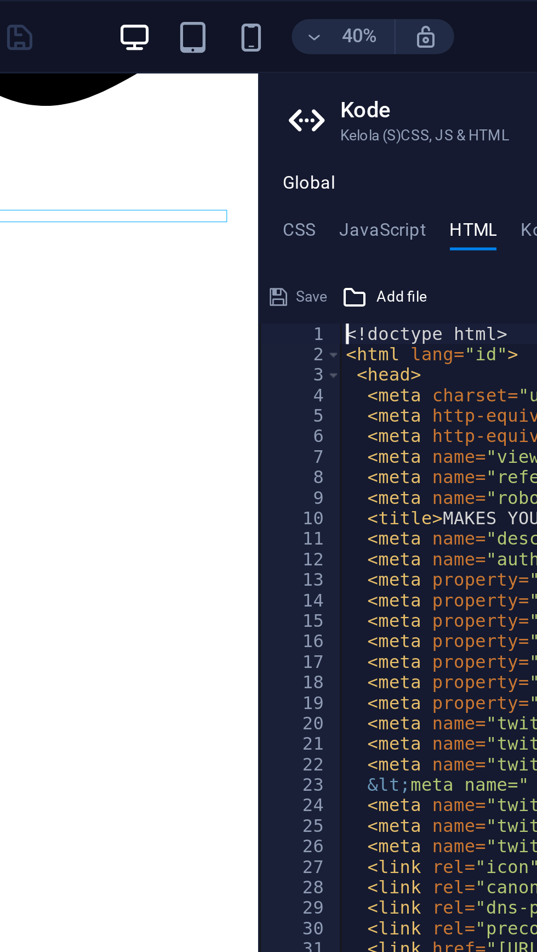
type textarea "<!doctype html>"
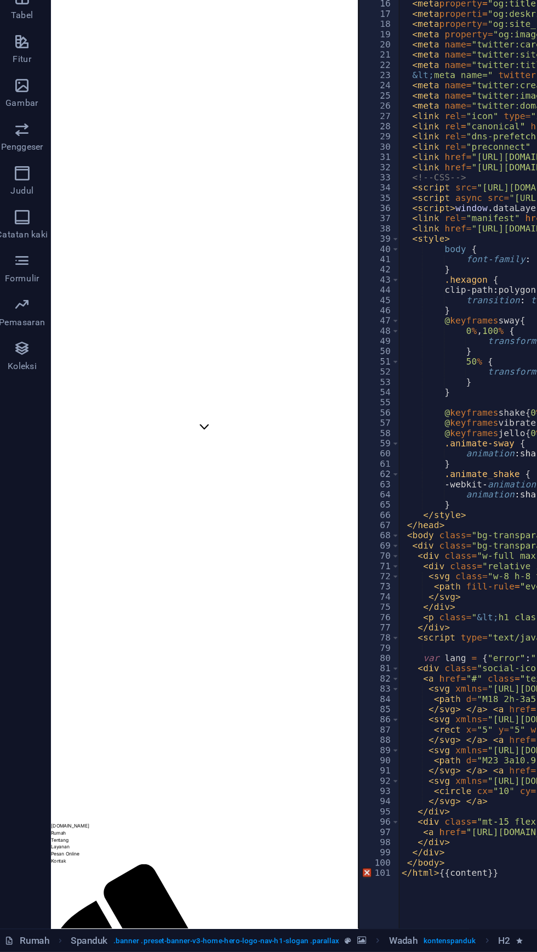
scroll to position [0, 0]
click at [275, 902] on div at bounding box center [276, 480] width 2 height 907
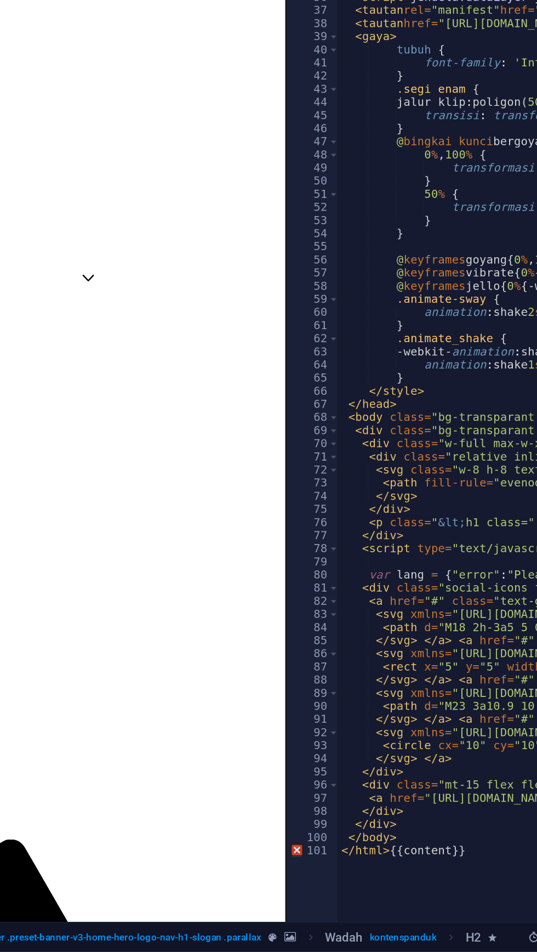
click at [275, 896] on div at bounding box center [276, 480] width 2 height 907
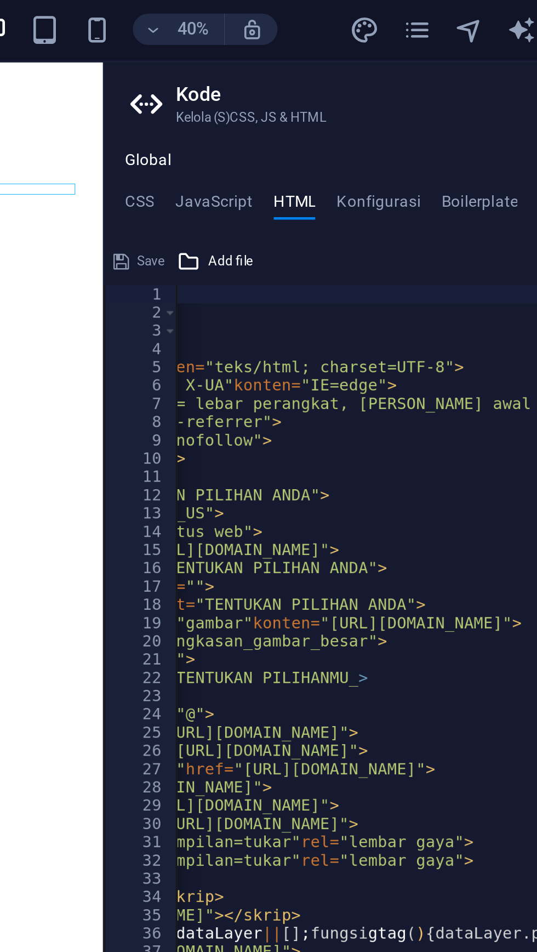
scroll to position [0, 148]
click at [439, 88] on font "Boilerplate" at bounding box center [433, 86] width 32 height 8
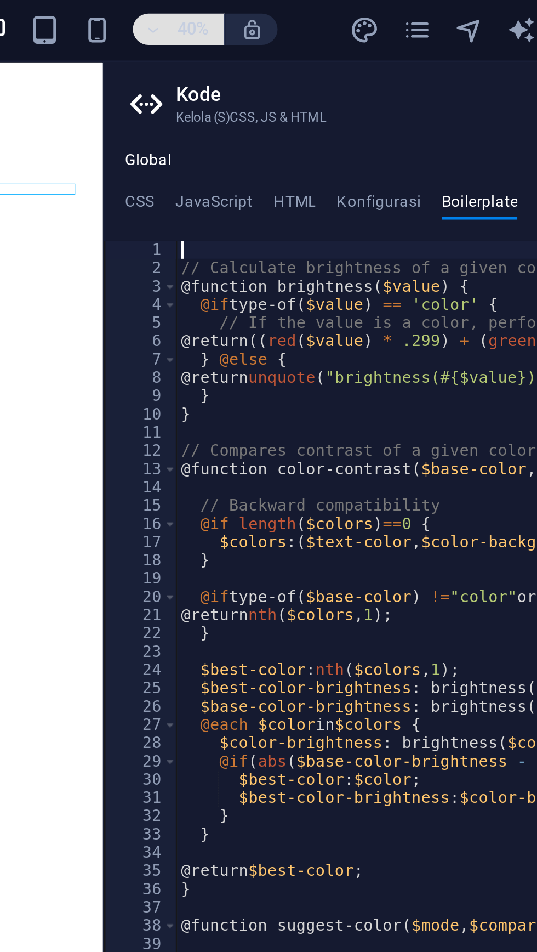
click at [297, 18] on span "40%" at bounding box center [306, 13] width 30 height 13
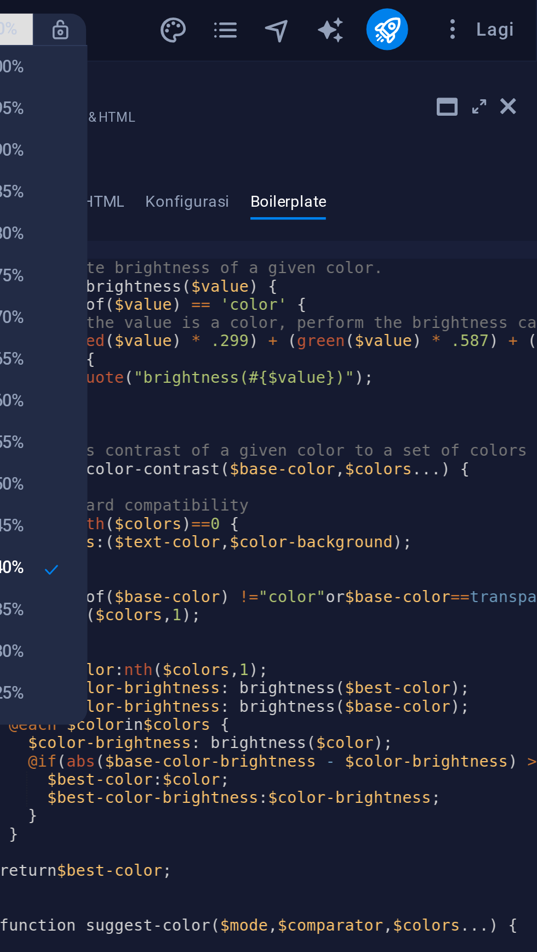
scroll to position [0, 0]
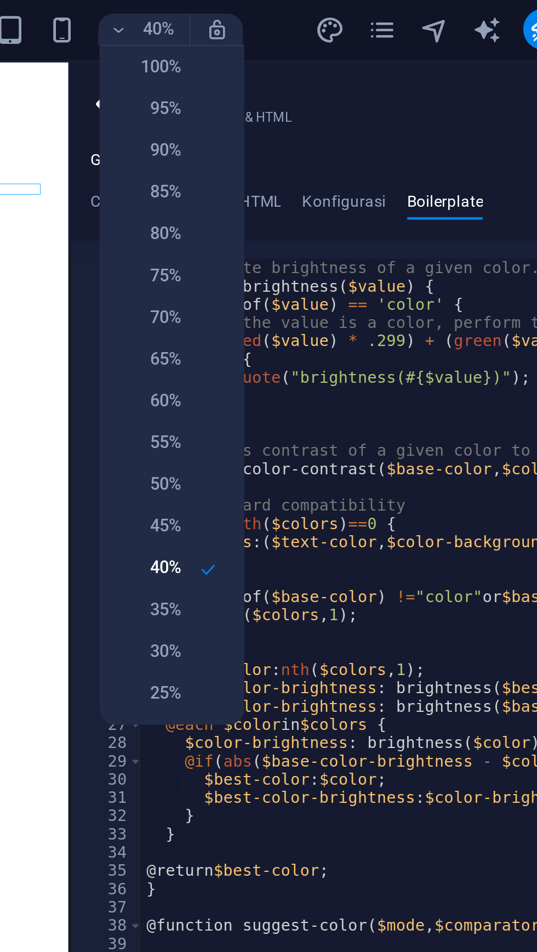
click at [328, 65] on li "90%" at bounding box center [317, 65] width 61 height 18
click at [420, 53] on div "100% 95% 90% 85% 80% 75% 70% 65% 60% 55% 50% 45% 40% 35% 30% 25%" at bounding box center [268, 476] width 537 height 952
click at [322, 65] on li "90%" at bounding box center [317, 65] width 61 height 18
click at [298, 9] on div "100% 95% 90% 85% 80% 75% 70% 65% 60% 55% 50% 45% 40% 35% 30% 25%" at bounding box center [268, 476] width 537 height 952
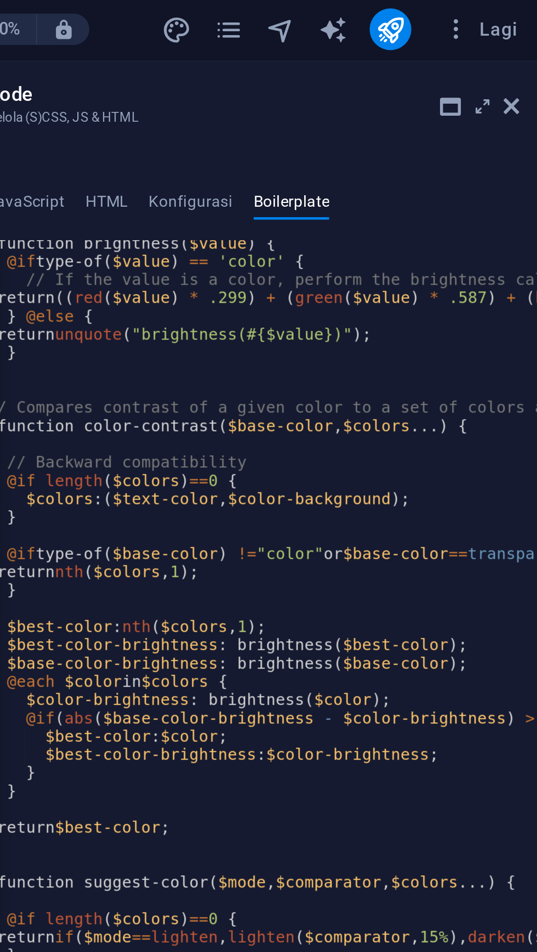
scroll to position [0, 2]
click at [496, 47] on icon at bounding box center [499, 46] width 9 height 9
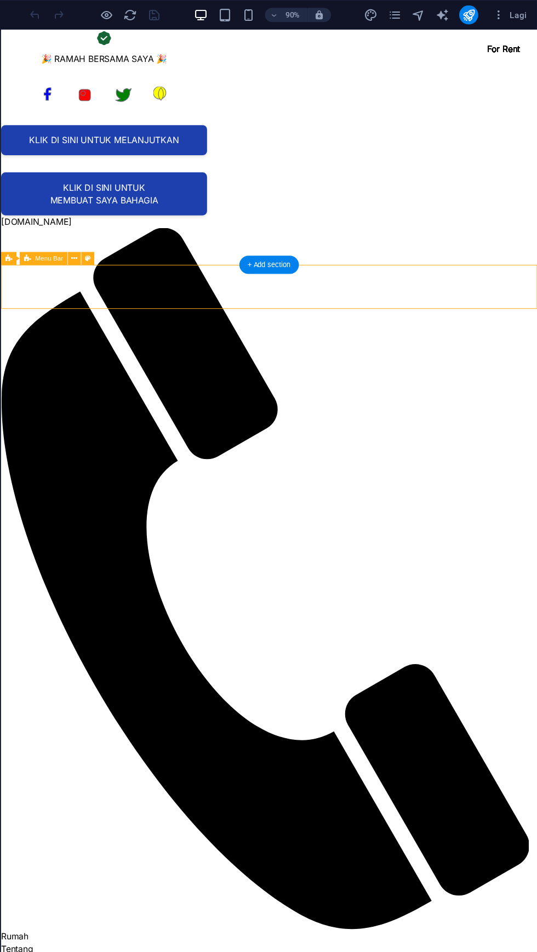
scroll to position [0, 0]
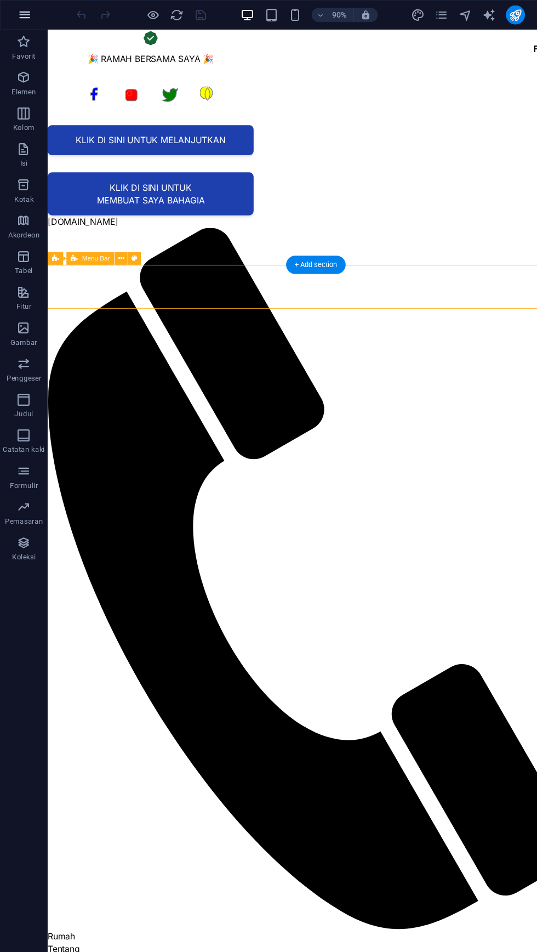
click at [23, 13] on icon "button" at bounding box center [22, 13] width 13 height 13
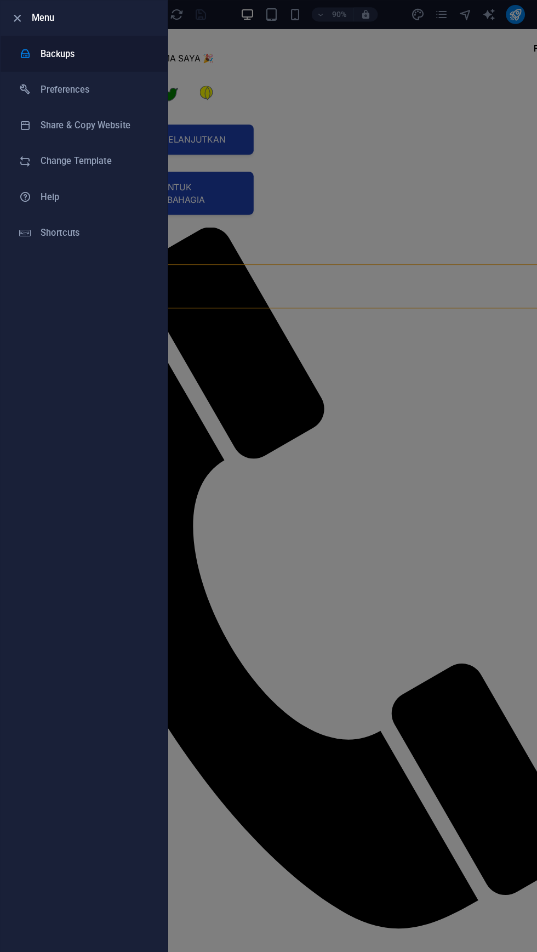
click at [75, 51] on h6 "Backups" at bounding box center [87, 49] width 101 height 13
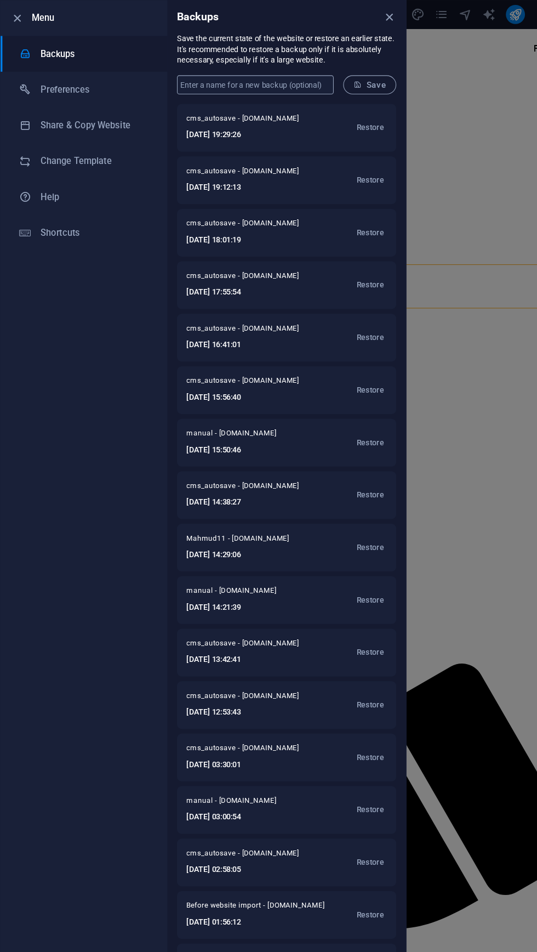
click at [257, 81] on input "text" at bounding box center [235, 79] width 144 height 18
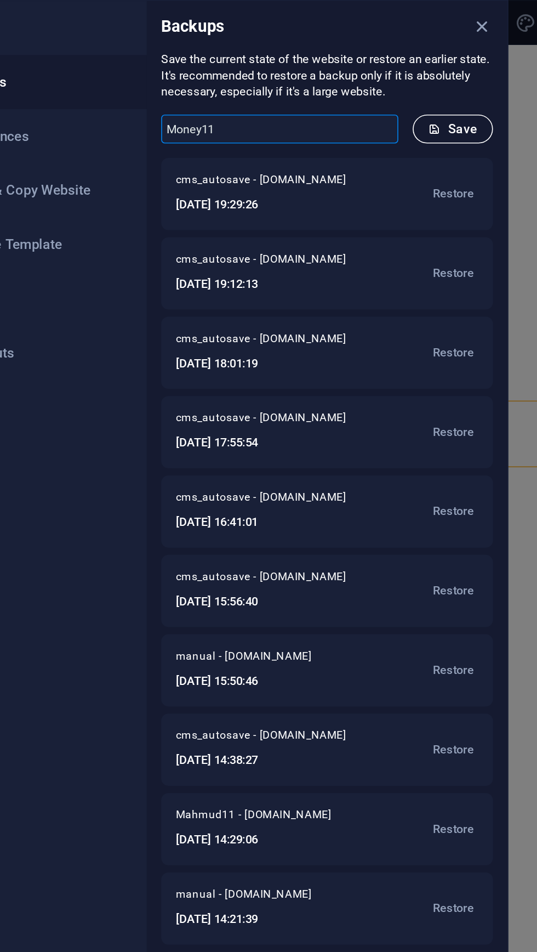
type input "Money11"
click at [349, 78] on span "Save" at bounding box center [340, 78] width 30 height 9
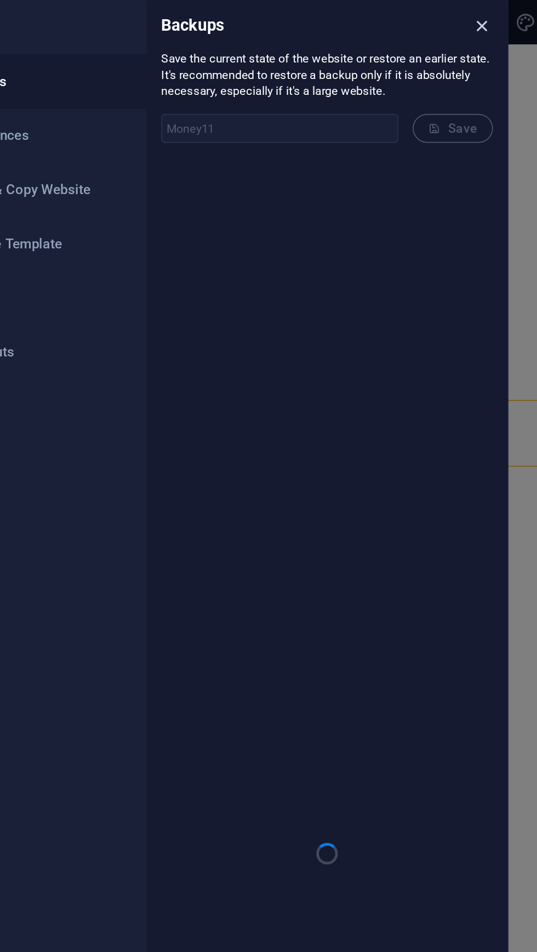
click at [361, 13] on icon "close" at bounding box center [358, 16] width 13 height 13
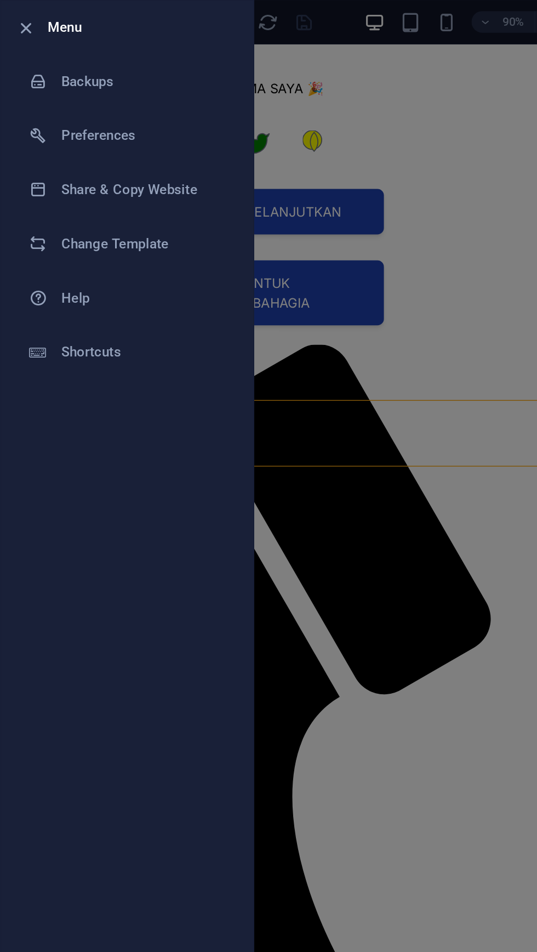
click at [250, 78] on div at bounding box center [268, 476] width 537 height 952
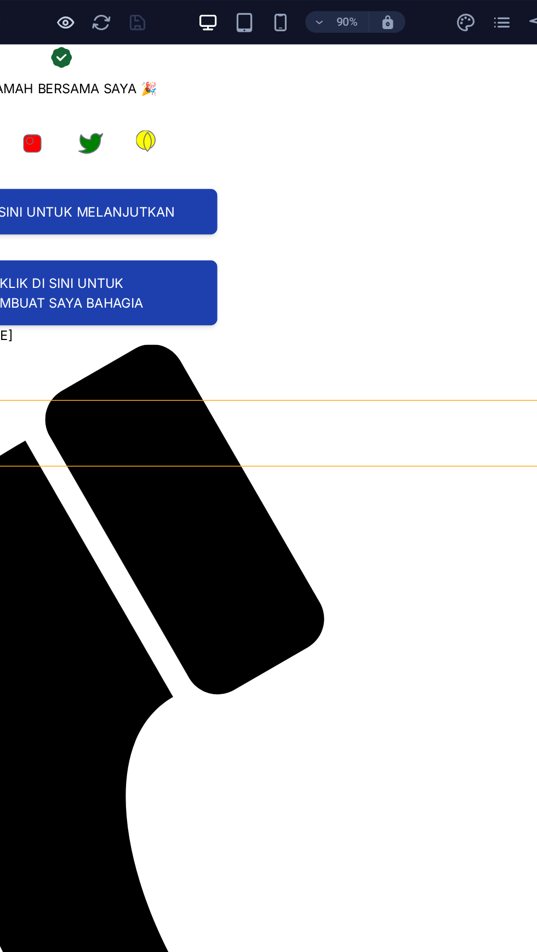
click at [135, 16] on icon "button" at bounding box center [141, 14] width 13 height 13
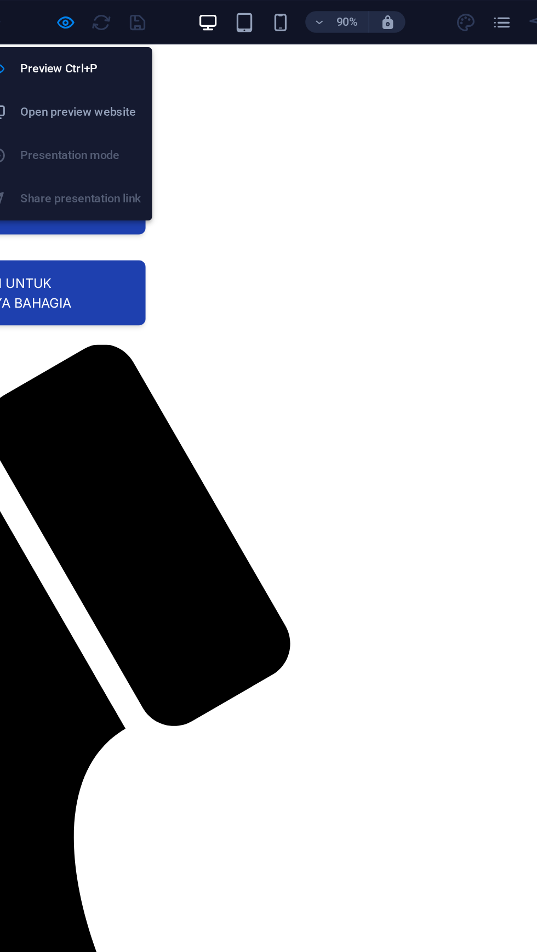
click at [166, 69] on h6 "Open preview website" at bounding box center [150, 68] width 73 height 13
click at [297, 15] on icon "button" at bounding box center [295, 13] width 8 height 7
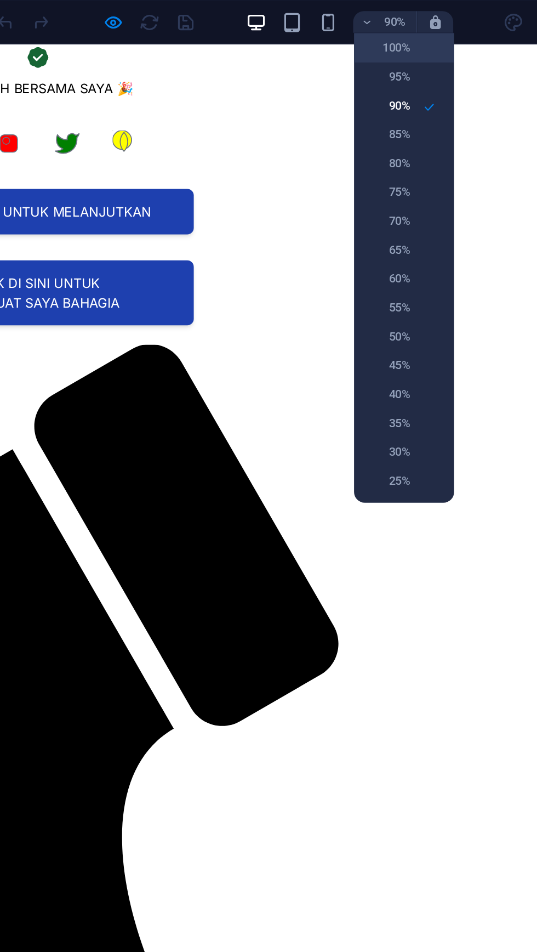
click at [325, 33] on li "100%" at bounding box center [317, 30] width 61 height 18
